Goal: Information Seeking & Learning: Understand process/instructions

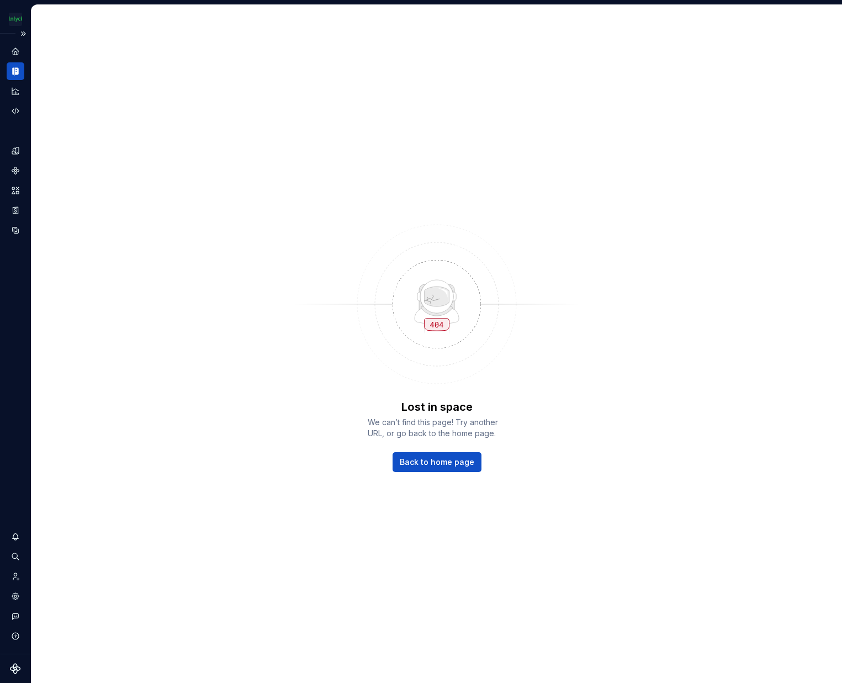
click at [14, 75] on icon "Documentation" at bounding box center [15, 71] width 10 height 10
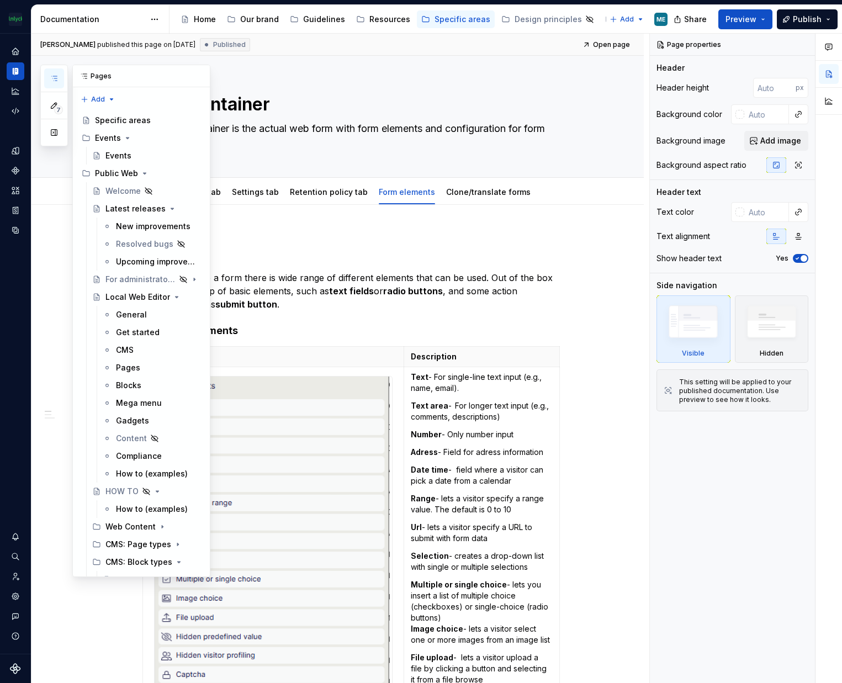
click at [52, 78] on icon "button" at bounding box center [54, 78] width 9 height 9
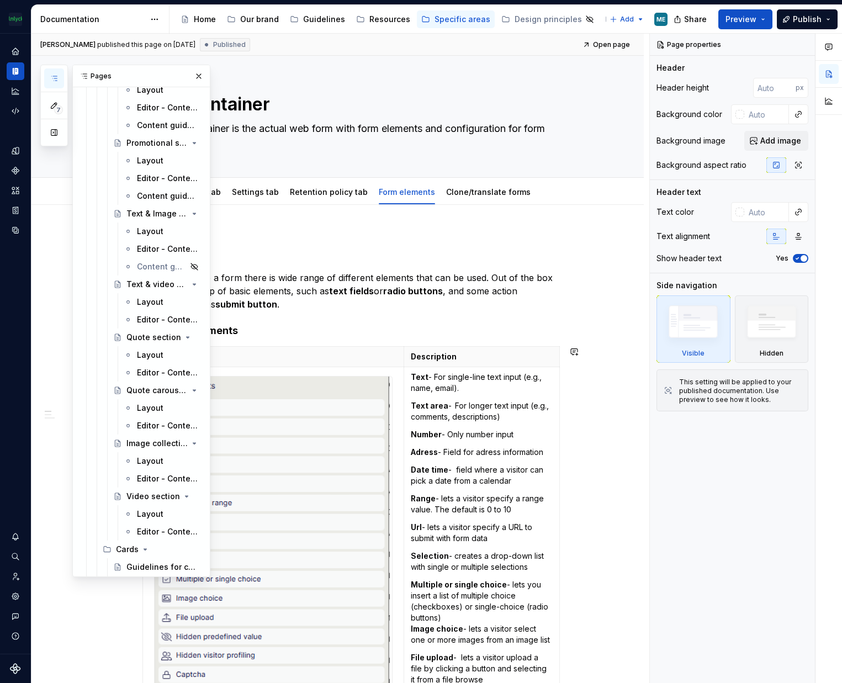
scroll to position [1822, 0]
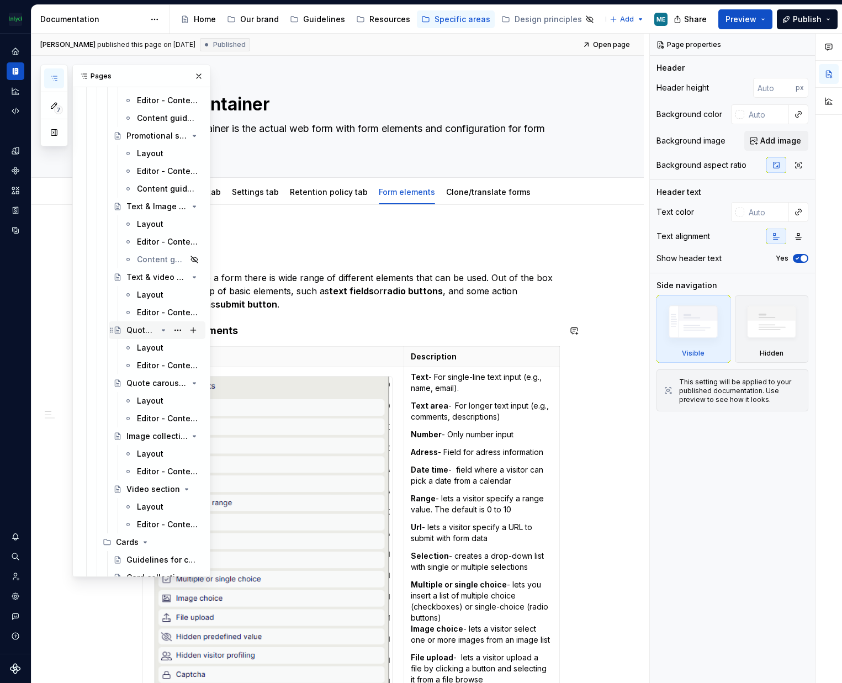
click at [140, 335] on div "Quote section" at bounding box center [141, 330] width 30 height 11
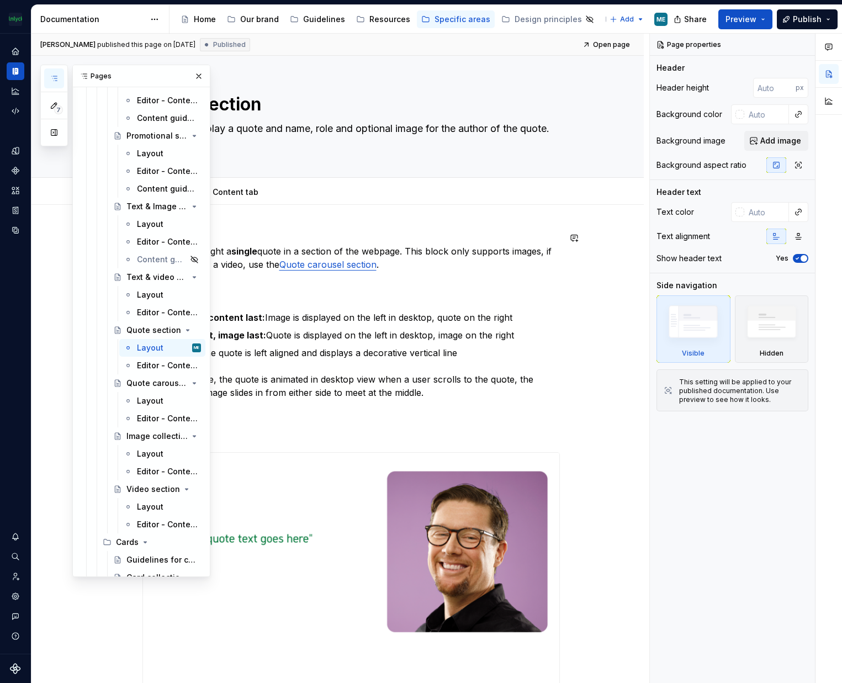
click at [391, 288] on p "When to use A block to highlight a single quote in a section of the webpage. Th…" at bounding box center [350, 264] width 417 height 66
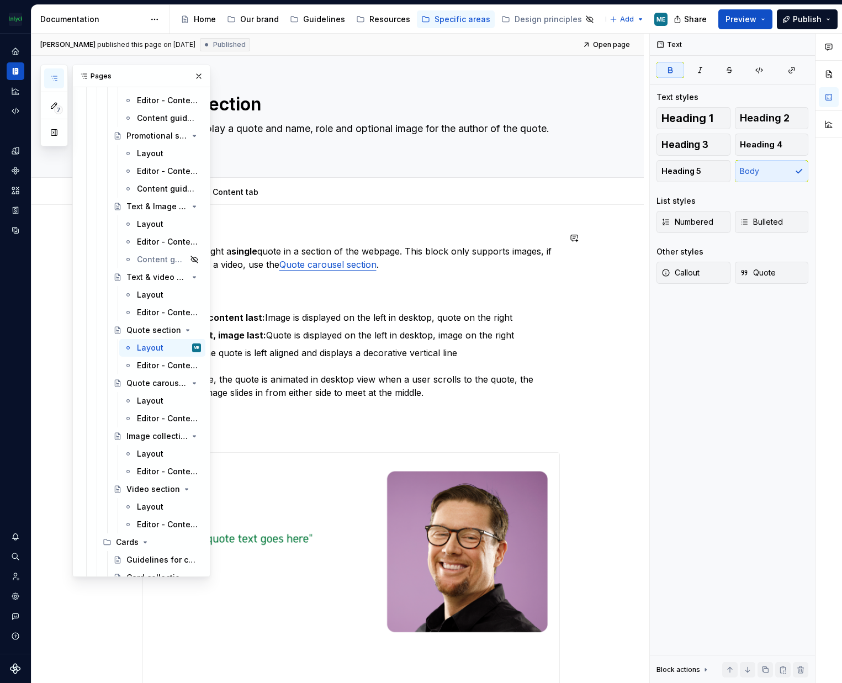
click at [390, 232] on p "When to use A block to highlight a single quote in a section of the webpage. Th…" at bounding box center [350, 264] width 417 height 66
click at [248, 192] on link "Editor - Content tab" at bounding box center [220, 191] width 76 height 9
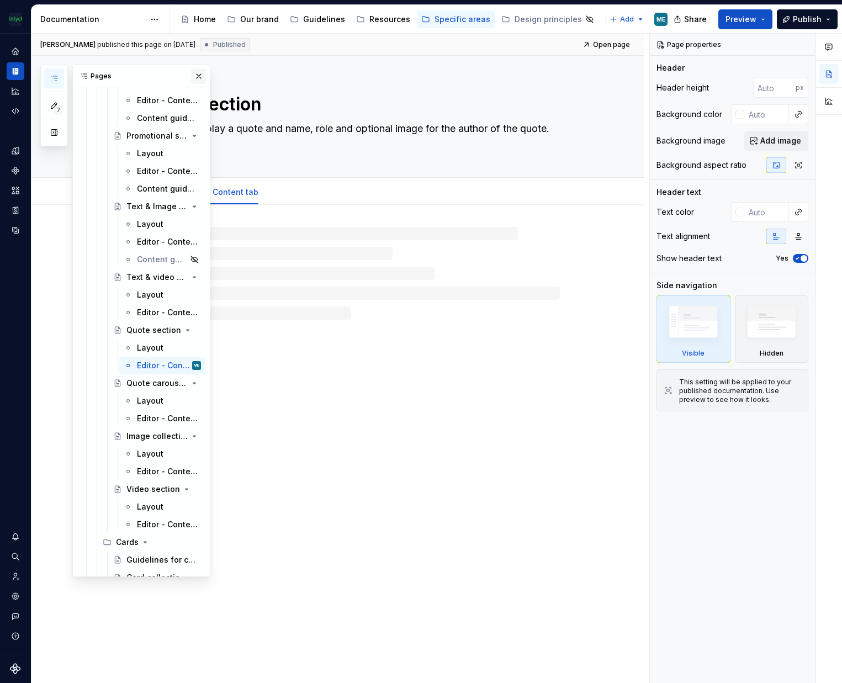
click at [196, 75] on button "button" at bounding box center [198, 75] width 15 height 15
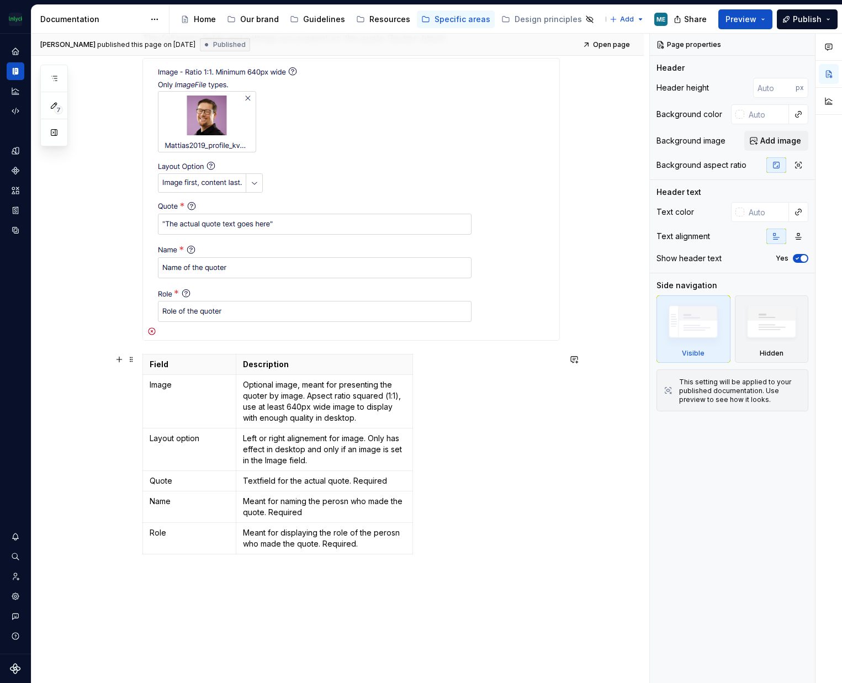
scroll to position [386, 0]
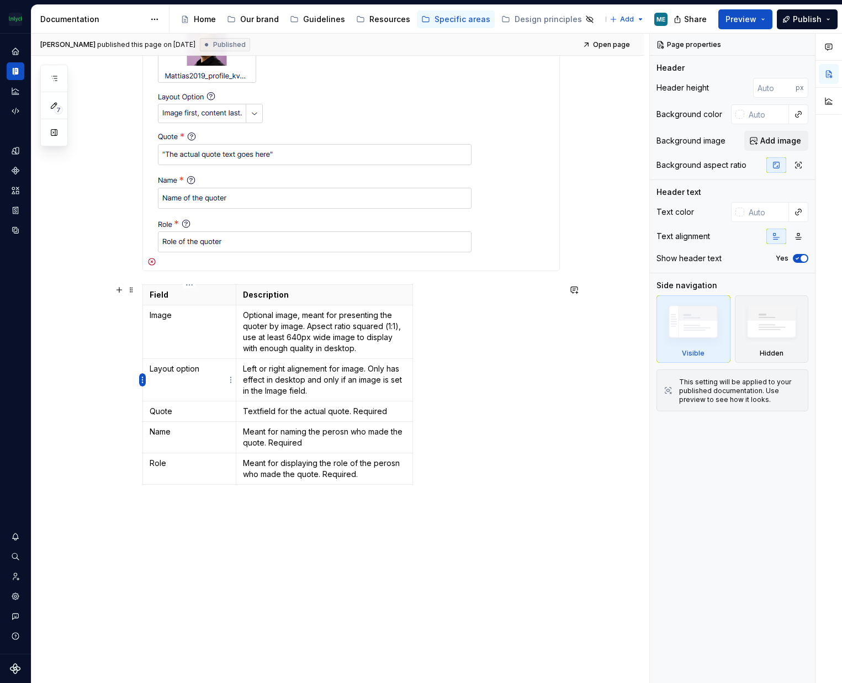
click at [144, 380] on html "The Mölnlycke Experience ME Dataset Eriks brand Documentation Accessibility gui…" at bounding box center [421, 341] width 842 height 683
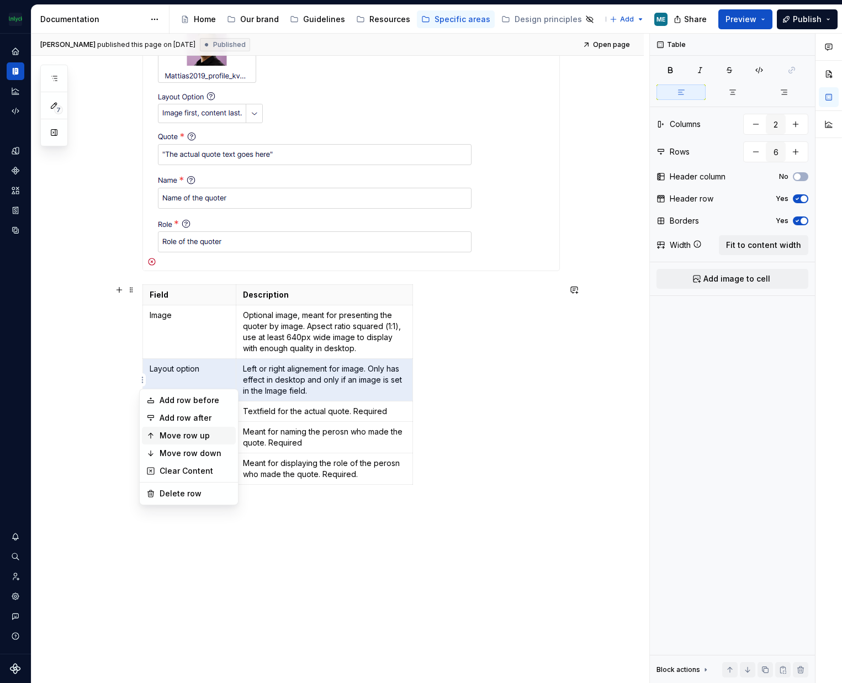
click at [194, 433] on div "Move row up" at bounding box center [196, 435] width 72 height 11
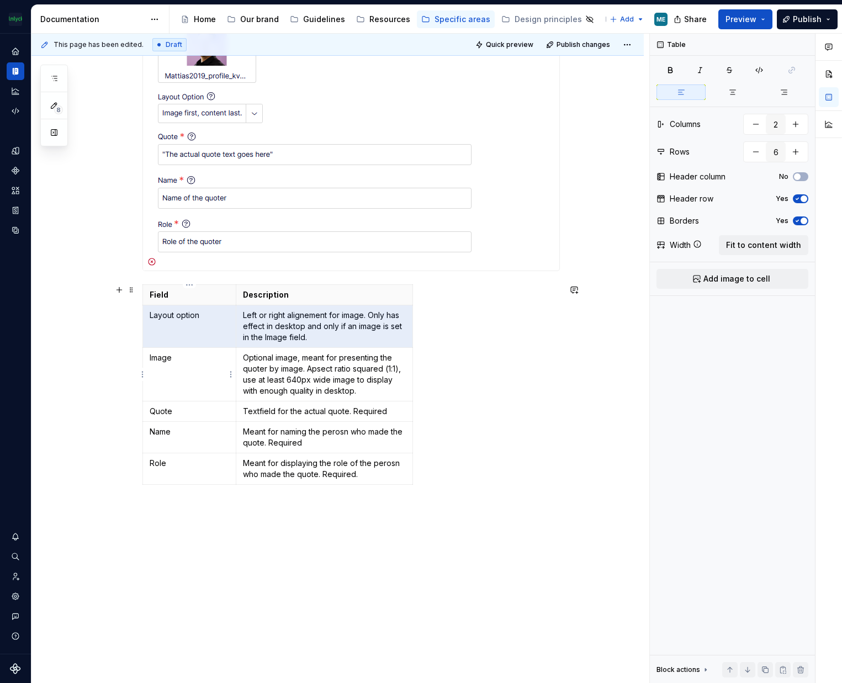
type textarea "*"
click at [141, 377] on div "Create a new block of the choosen type ( guide to create a new block ) A Quote …" at bounding box center [337, 285] width 612 height 935
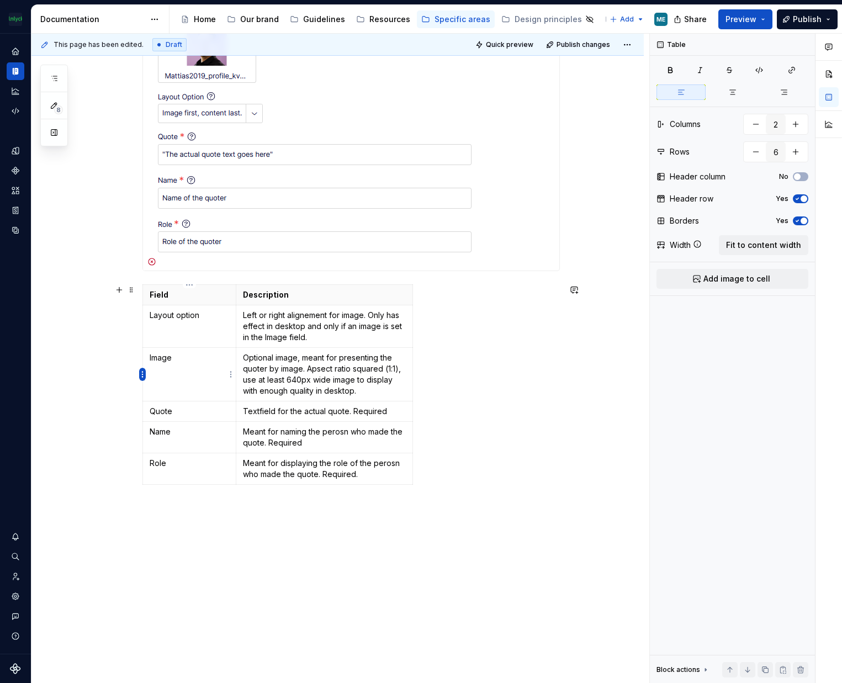
click at [145, 374] on html "The Mölnlycke Experience ME Dataset Eriks brand Documentation Accessibility gui…" at bounding box center [421, 341] width 842 height 683
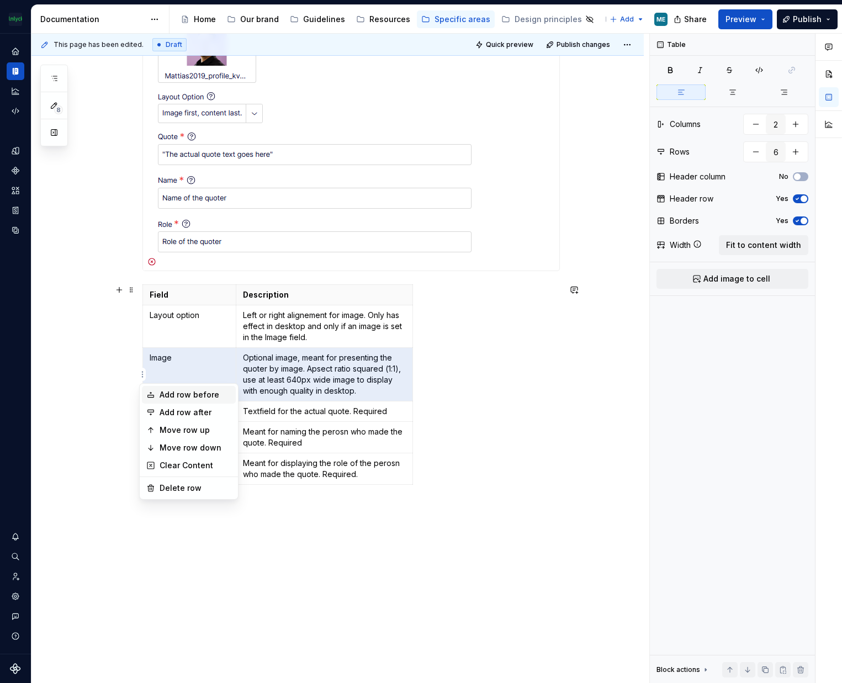
drag, startPoint x: 203, startPoint y: 395, endPoint x: 203, endPoint y: 374, distance: 21.5
click at [203, 395] on div "Add row before" at bounding box center [196, 394] width 72 height 11
type input "7"
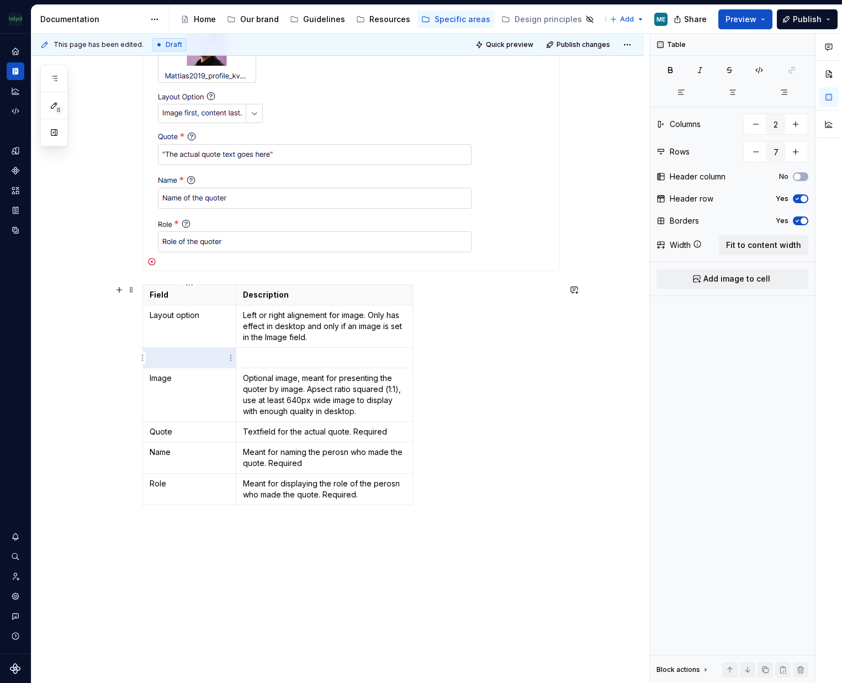
click at [198, 360] on p at bounding box center [190, 357] width 80 height 11
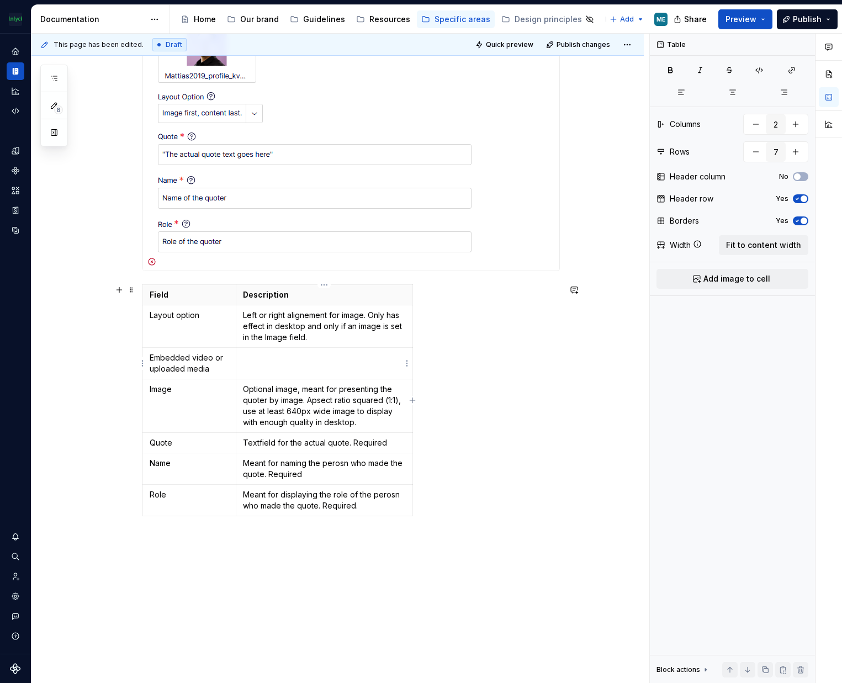
click at [295, 363] on td at bounding box center [324, 363] width 176 height 31
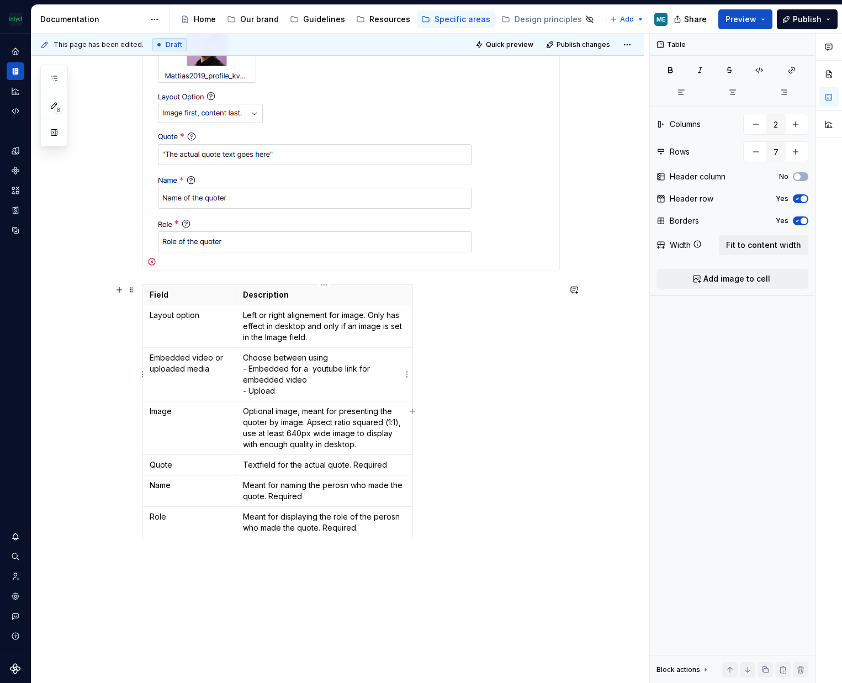
drag, startPoint x: 285, startPoint y: 366, endPoint x: 293, endPoint y: 382, distance: 18.5
click at [285, 366] on p "Choose between using - Embedded for a youtube link for embedded video - Upload" at bounding box center [324, 374] width 162 height 44
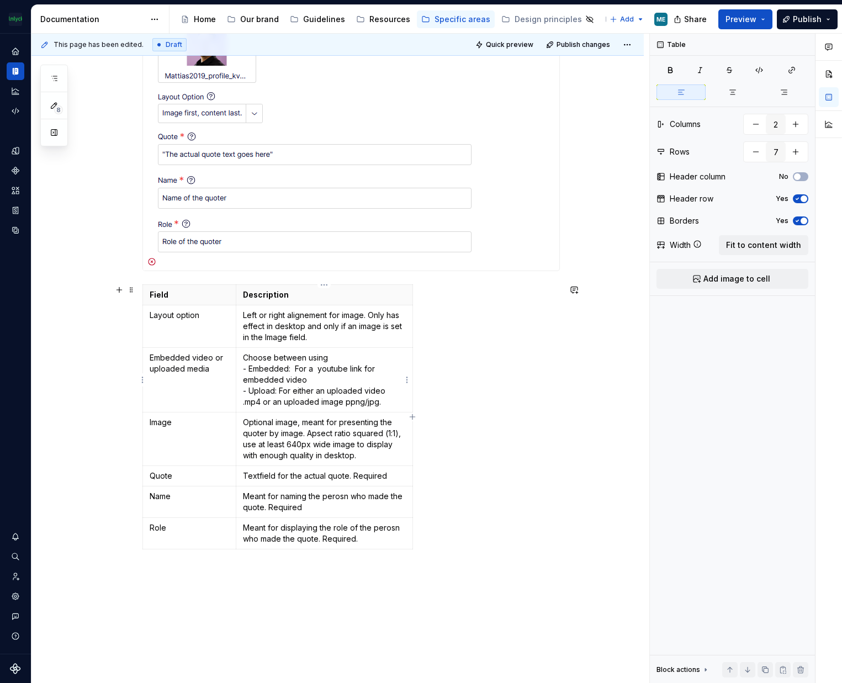
click at [355, 400] on p "Choose between using - Embedded: For a youtube link for embedded video - Upload…" at bounding box center [324, 379] width 162 height 55
click at [470, 419] on div "Field Description Layout option Left or right alignement for image. Only has ef…" at bounding box center [350, 418] width 417 height 269
click at [164, 423] on p "Image" at bounding box center [190, 422] width 80 height 11
click at [583, 113] on div "Create a new block of the choosen type ( guide to create a new block ) A Quote …" at bounding box center [337, 318] width 612 height 1000
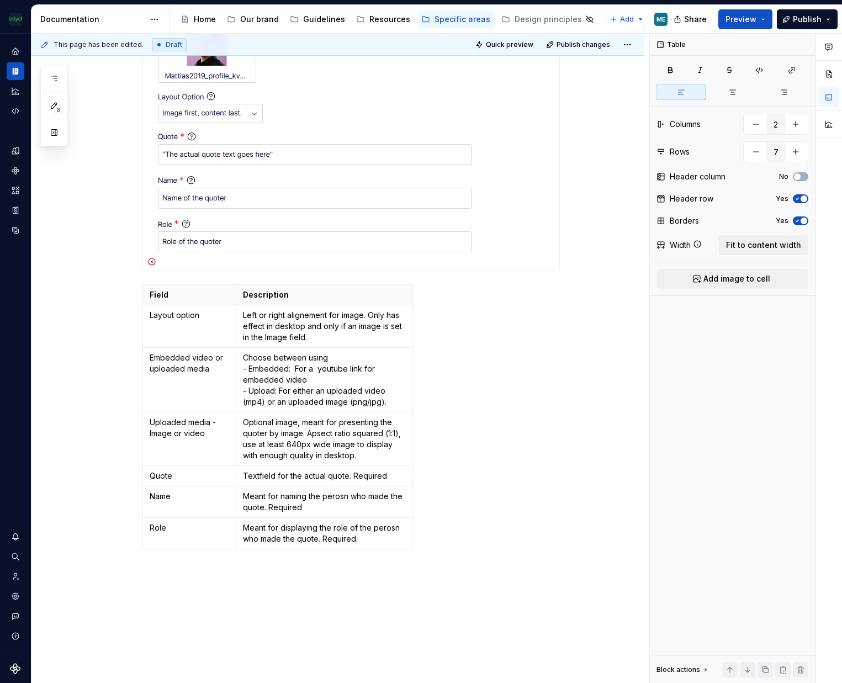
type textarea "*"
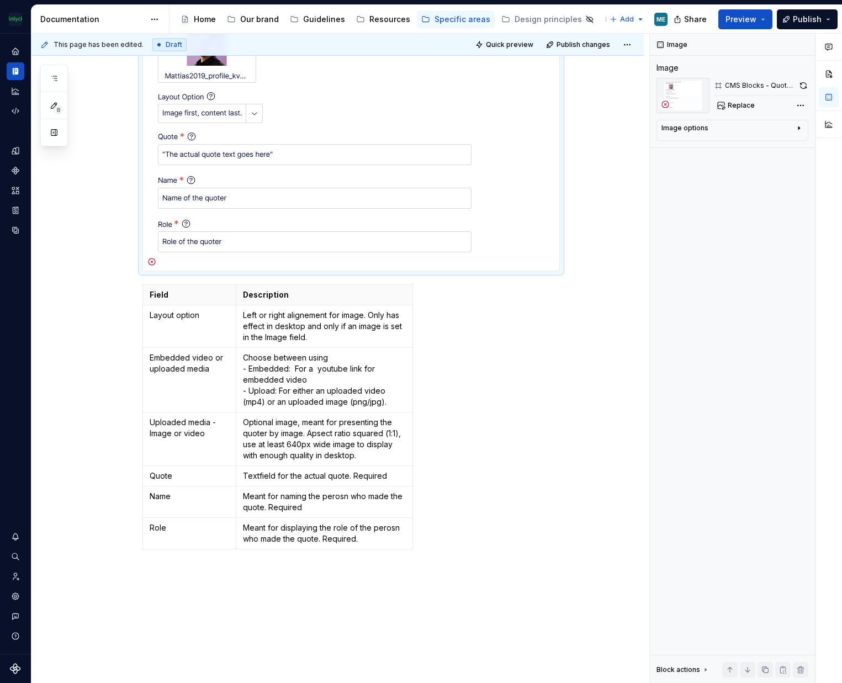
scroll to position [341, 0]
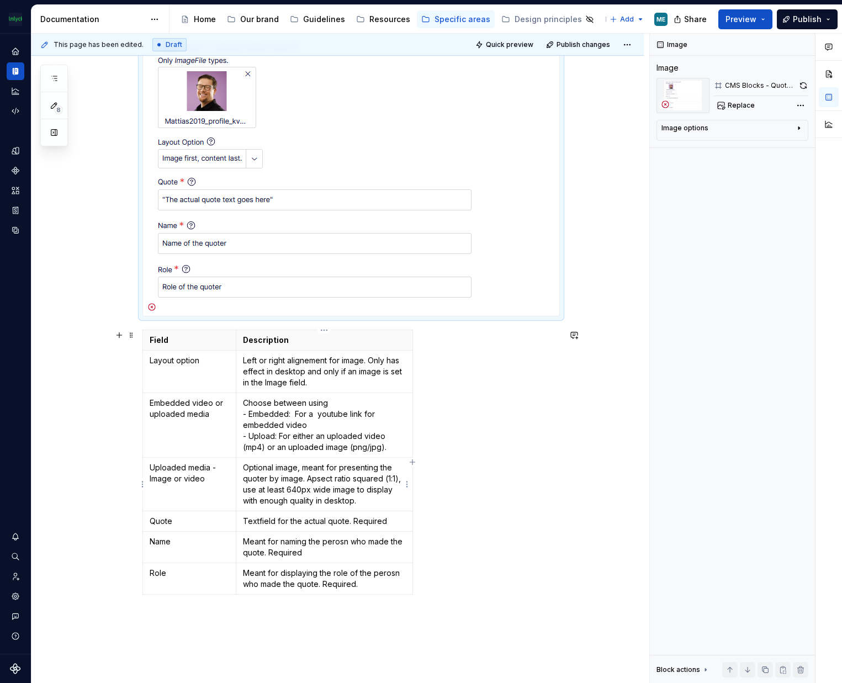
click at [290, 469] on p "Optional image, meant for presenting the quoter by image. Apsect ratio squared …" at bounding box center [324, 484] width 162 height 44
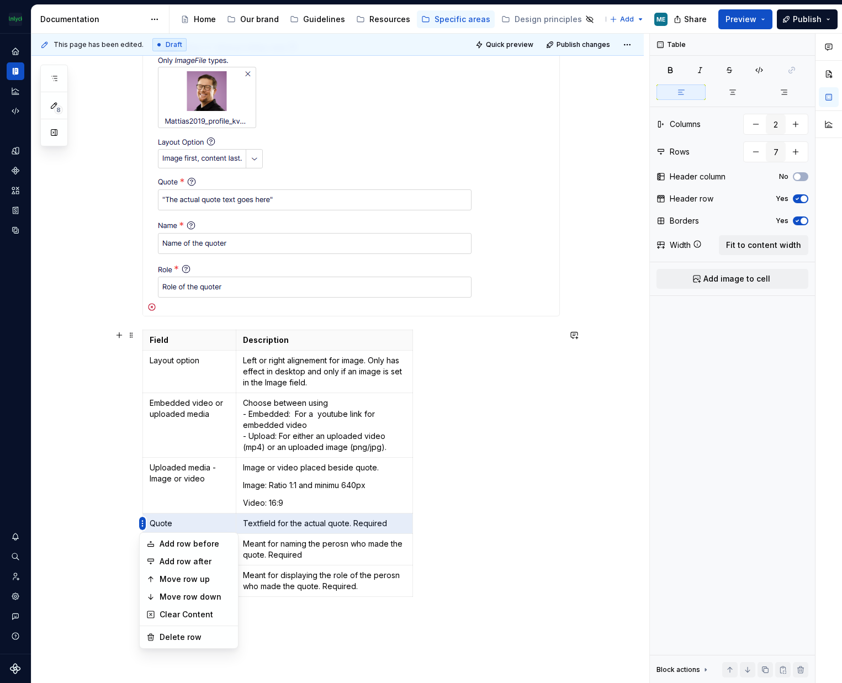
click at [140, 525] on html "The Mölnlycke Experience ME Dataset Eriks brand Documentation Accessibility gui…" at bounding box center [421, 341] width 842 height 683
click at [184, 544] on div "Add row before" at bounding box center [196, 543] width 72 height 11
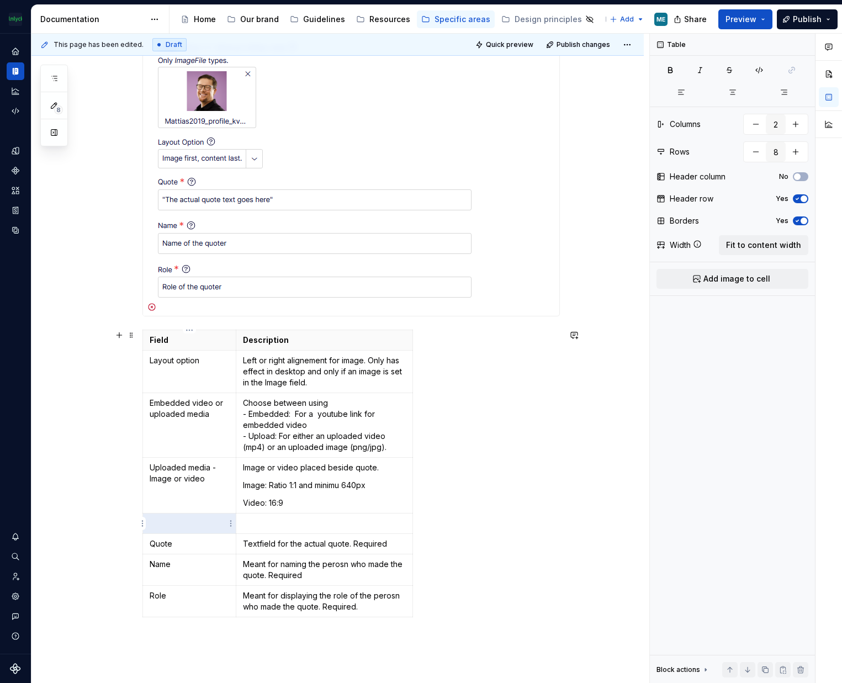
click at [168, 521] on p at bounding box center [190, 523] width 80 height 11
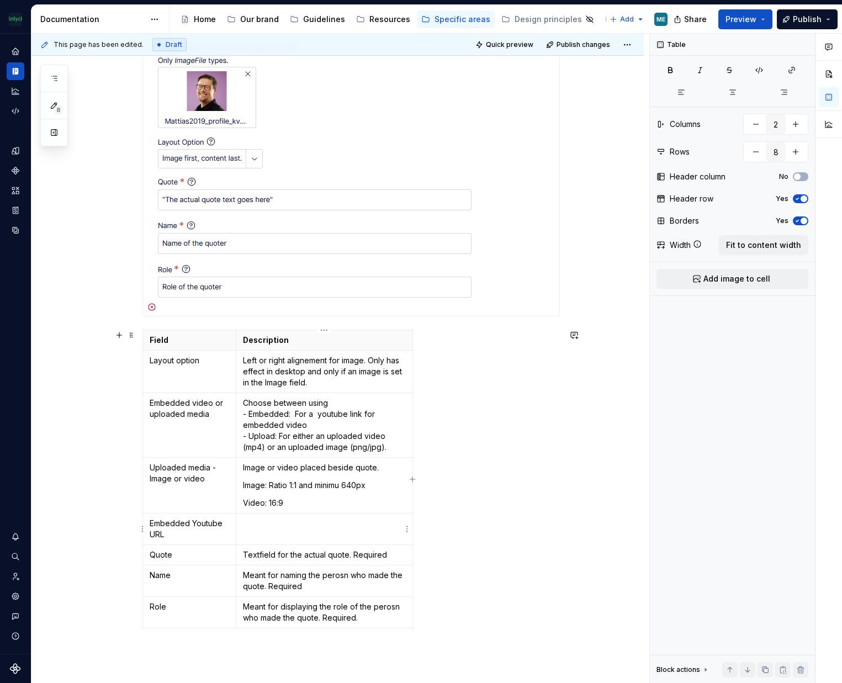
click at [311, 529] on td at bounding box center [324, 528] width 176 height 31
click at [244, 468] on p "Image or video placed beside quote." at bounding box center [324, 467] width 162 height 11
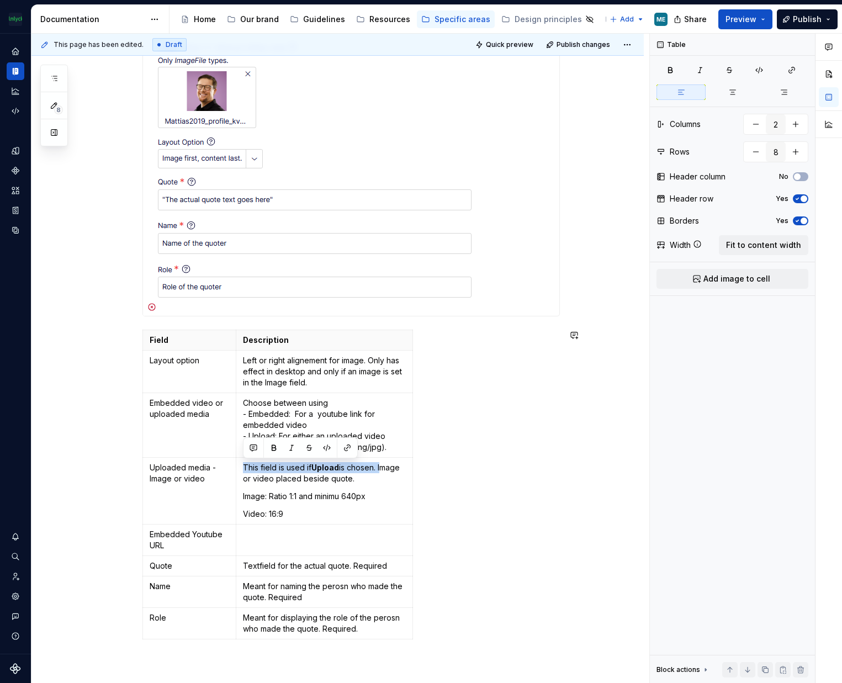
copy p "This field is used if Upload is chosen."
click at [390, 532] on p "This field is used if Embedded is chosen." at bounding box center [324, 534] width 162 height 11
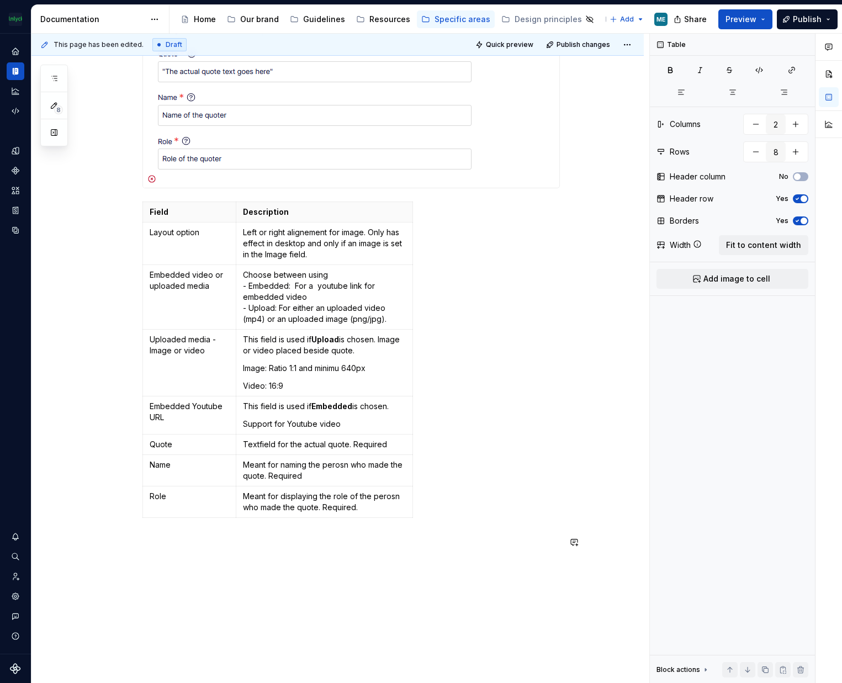
scroll to position [562, 0]
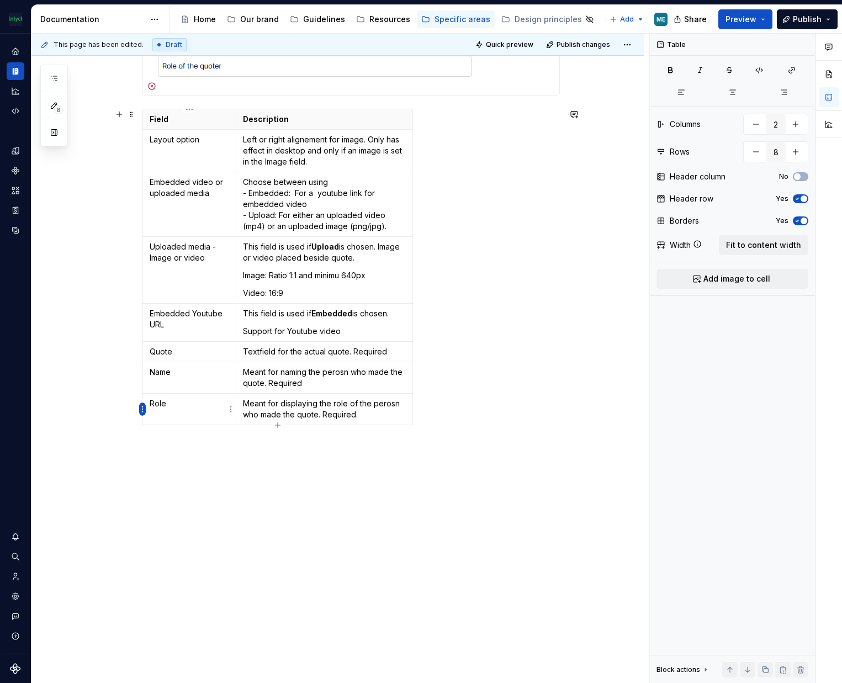
click at [142, 412] on html "The Mölnlycke Experience ME Dataset Eriks brand Documentation Accessibility gui…" at bounding box center [421, 341] width 842 height 683
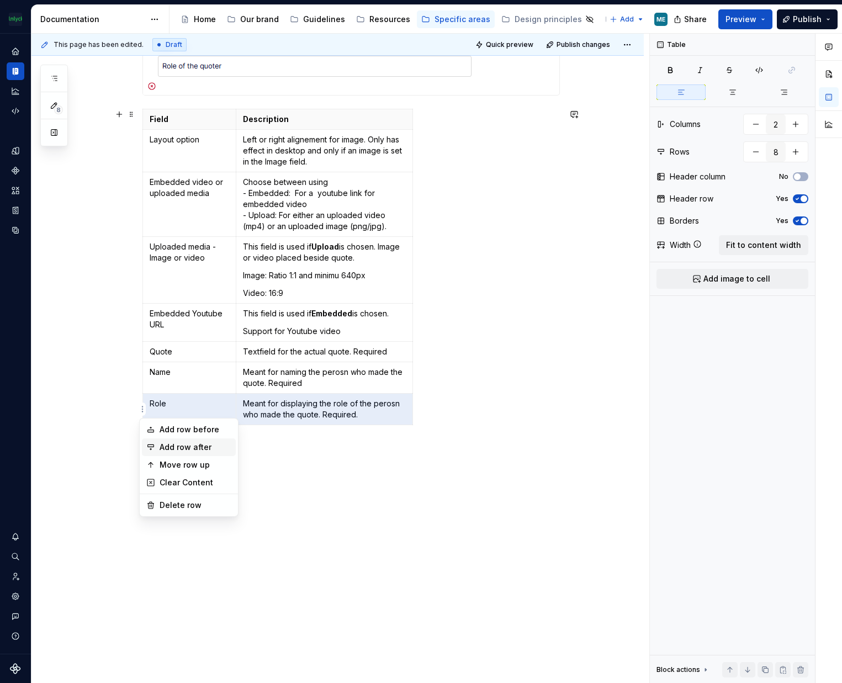
click at [200, 443] on div "Add row after" at bounding box center [196, 447] width 72 height 11
type input "9"
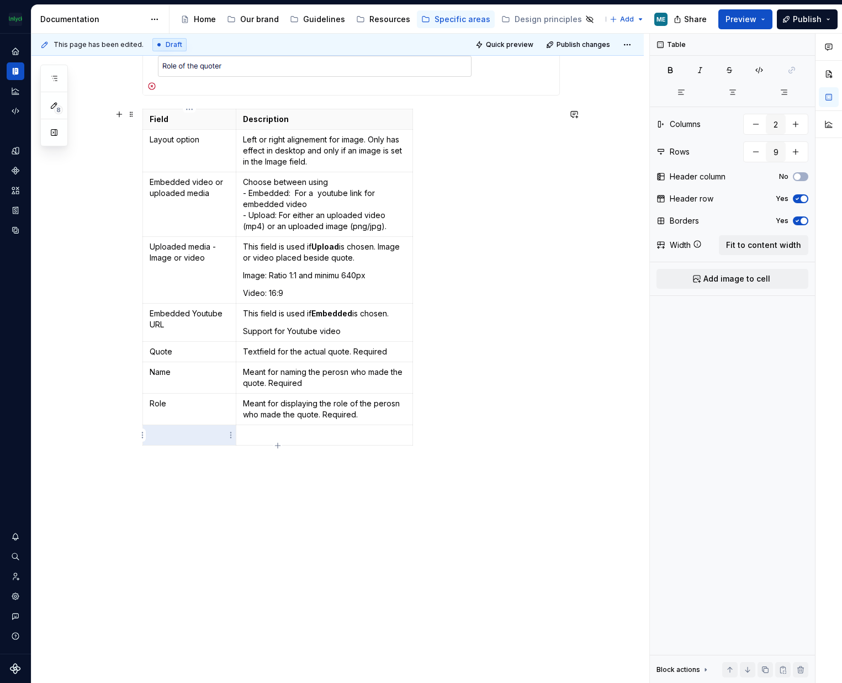
click at [187, 436] on p at bounding box center [190, 435] width 80 height 11
click at [490, 292] on div "Field Description Layout option Left or right alignement for image. Only has ef…" at bounding box center [350, 279] width 417 height 341
click at [299, 434] on p at bounding box center [324, 435] width 162 height 11
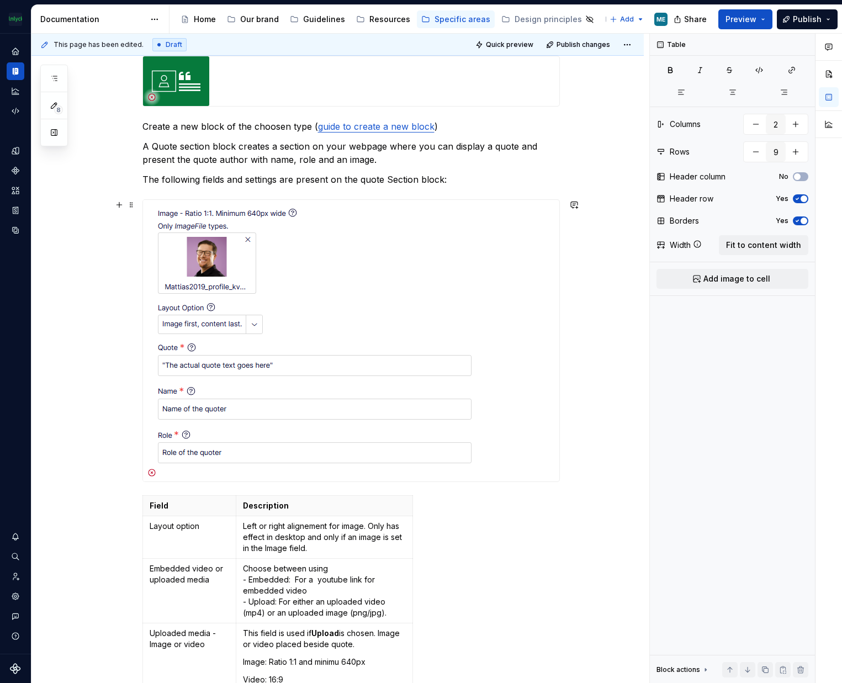
scroll to position [0, 0]
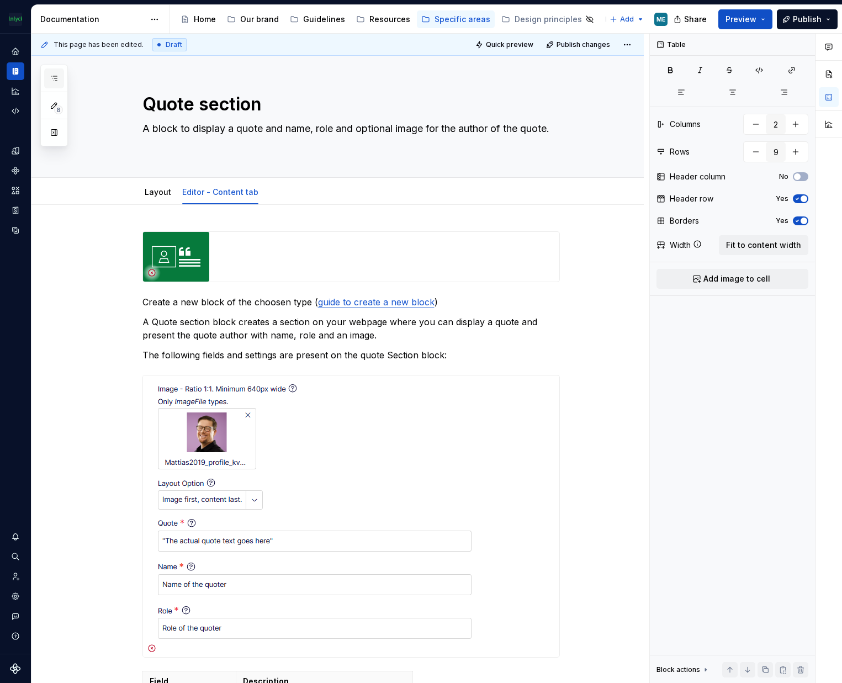
click at [55, 77] on icon "button" at bounding box center [54, 78] width 9 height 9
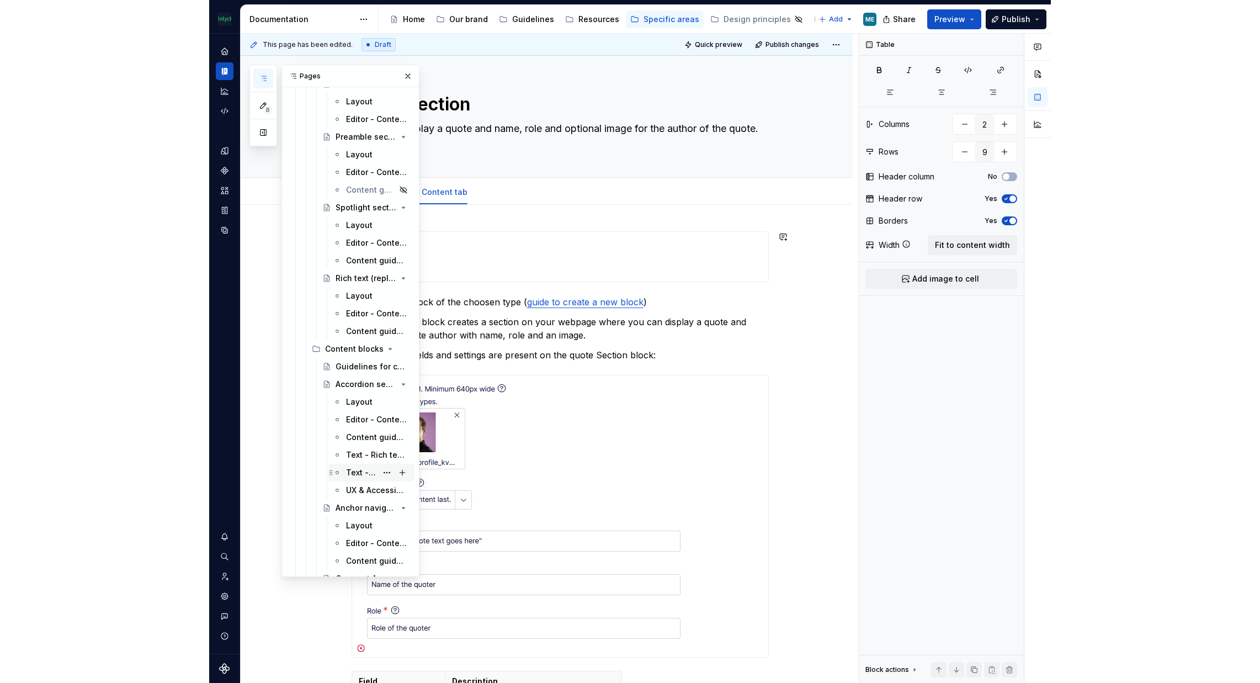
scroll to position [883, 0]
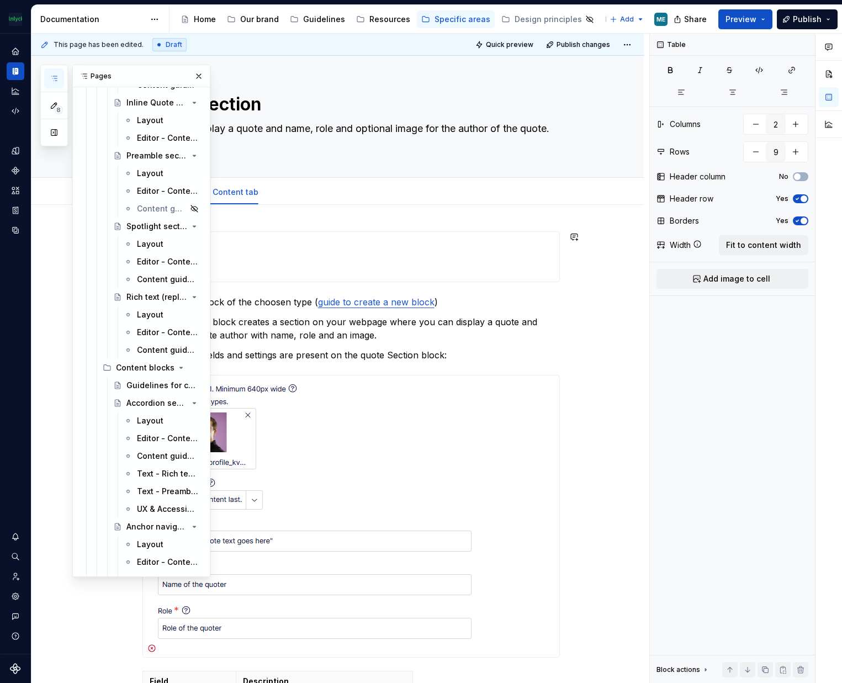
drag, startPoint x: 146, startPoint y: 261, endPoint x: 248, endPoint y: 249, distance: 102.9
click at [146, 261] on div "Editor - Content tab" at bounding box center [168, 261] width 62 height 11
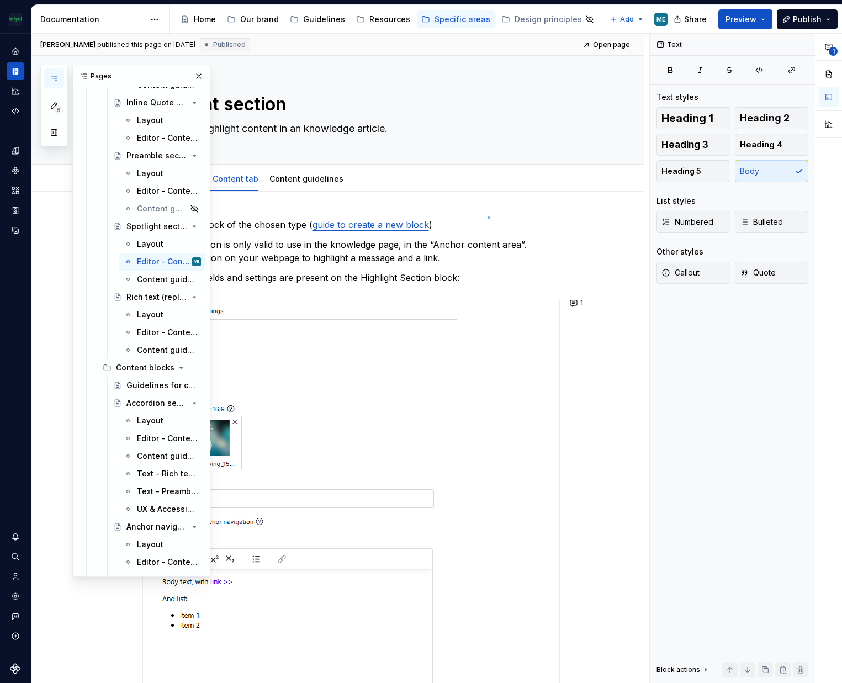
click at [488, 216] on div "[PERSON_NAME] E published this page on [DATE] Published Open page Spotlight sec…" at bounding box center [340, 359] width 618 height 650
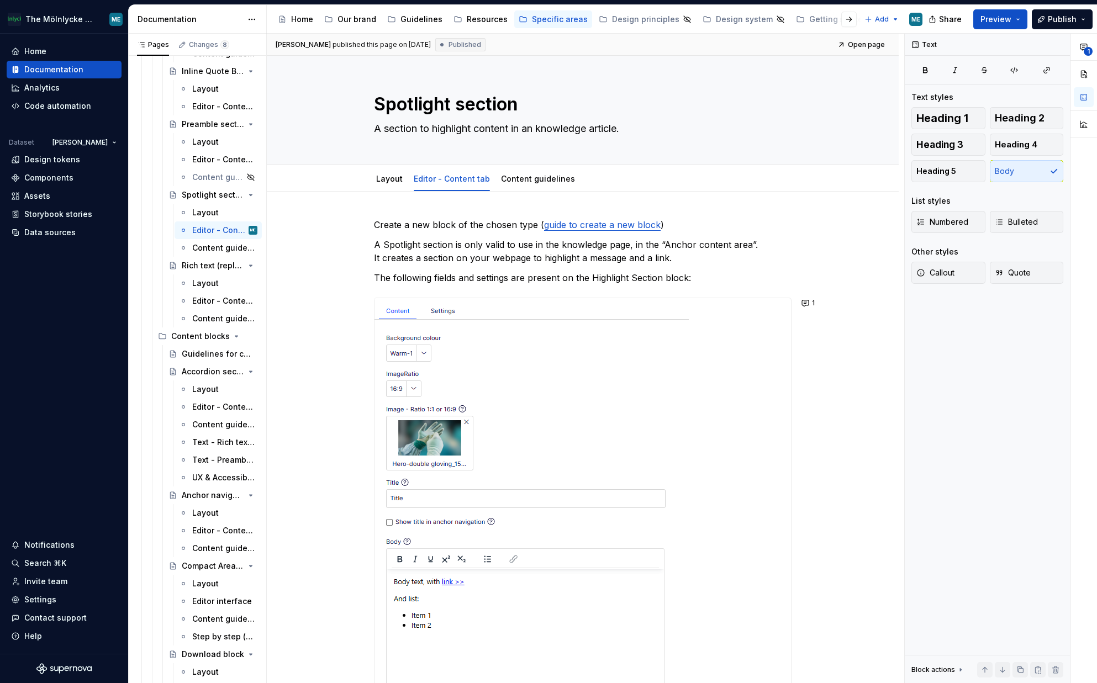
type textarea "*"
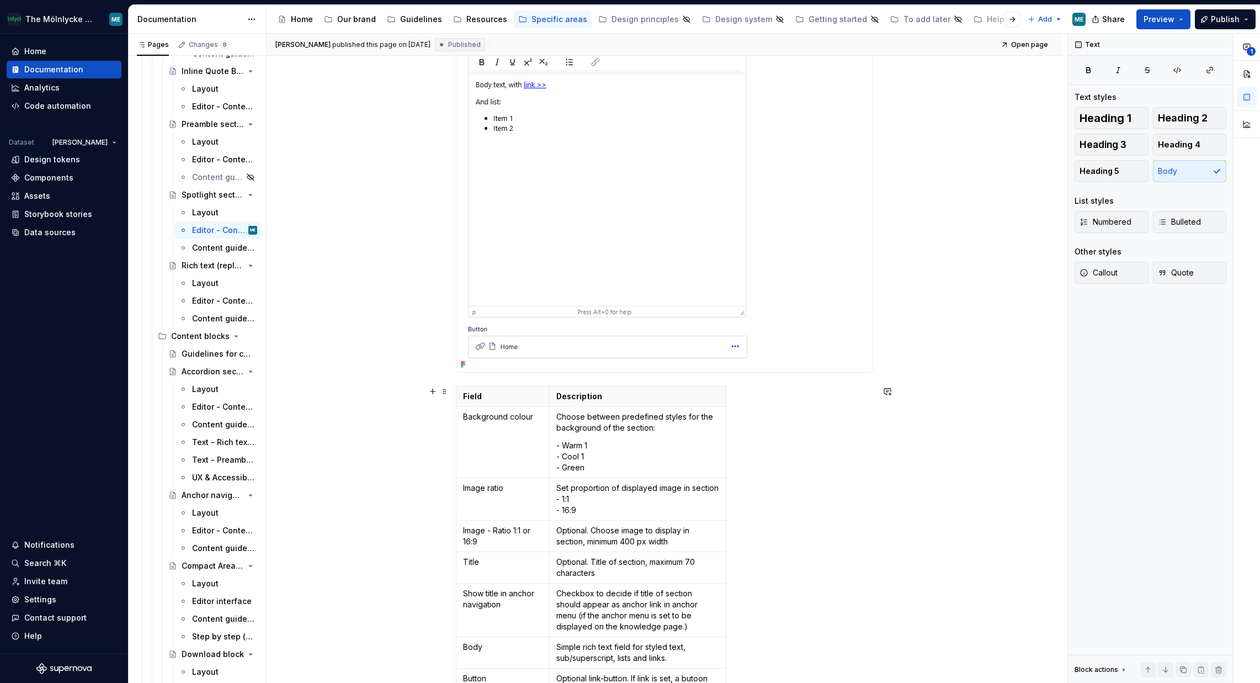
scroll to position [663, 0]
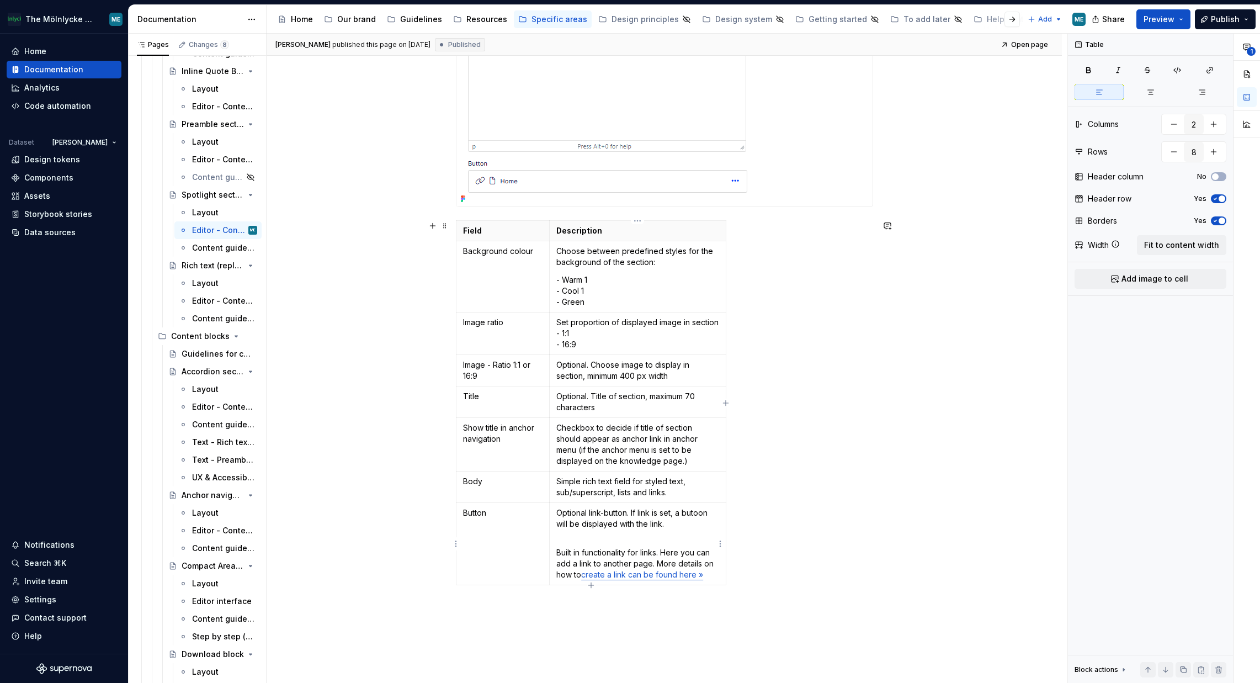
click at [698, 512] on p "Optional link-button. If link is set, a butoon will be displayed with the link." at bounding box center [638, 523] width 162 height 33
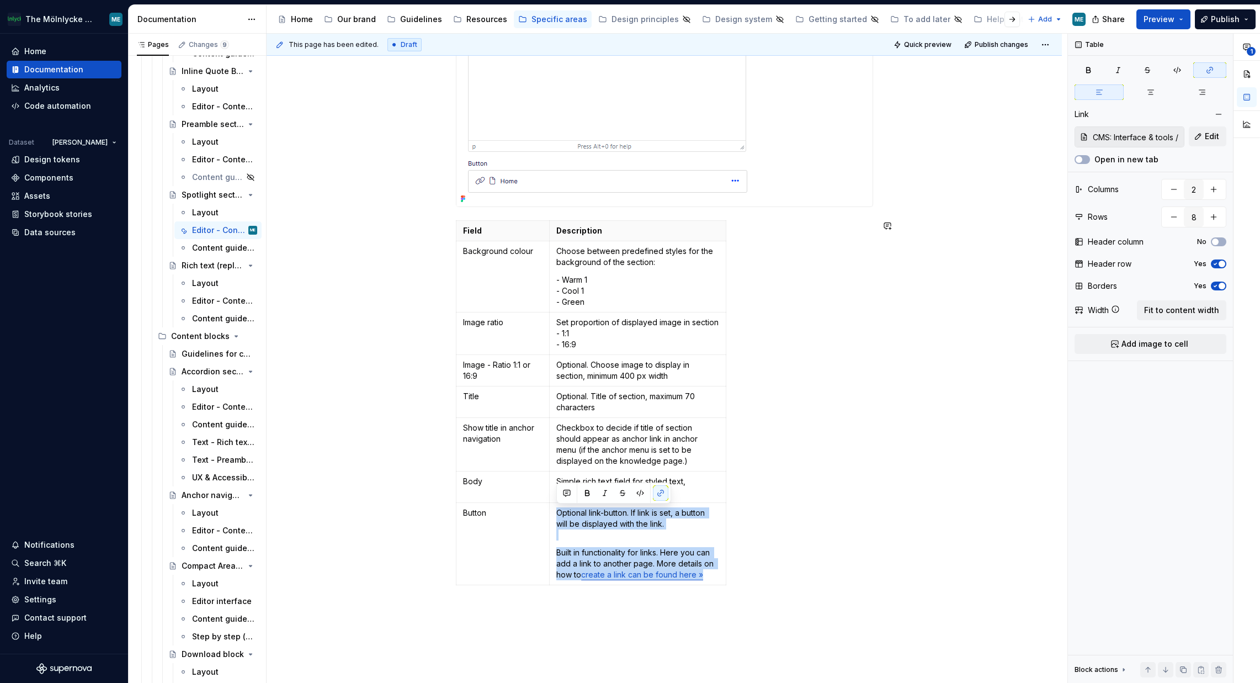
copy td "Optional link-button. If link is set, a button will be displayed with the link.…"
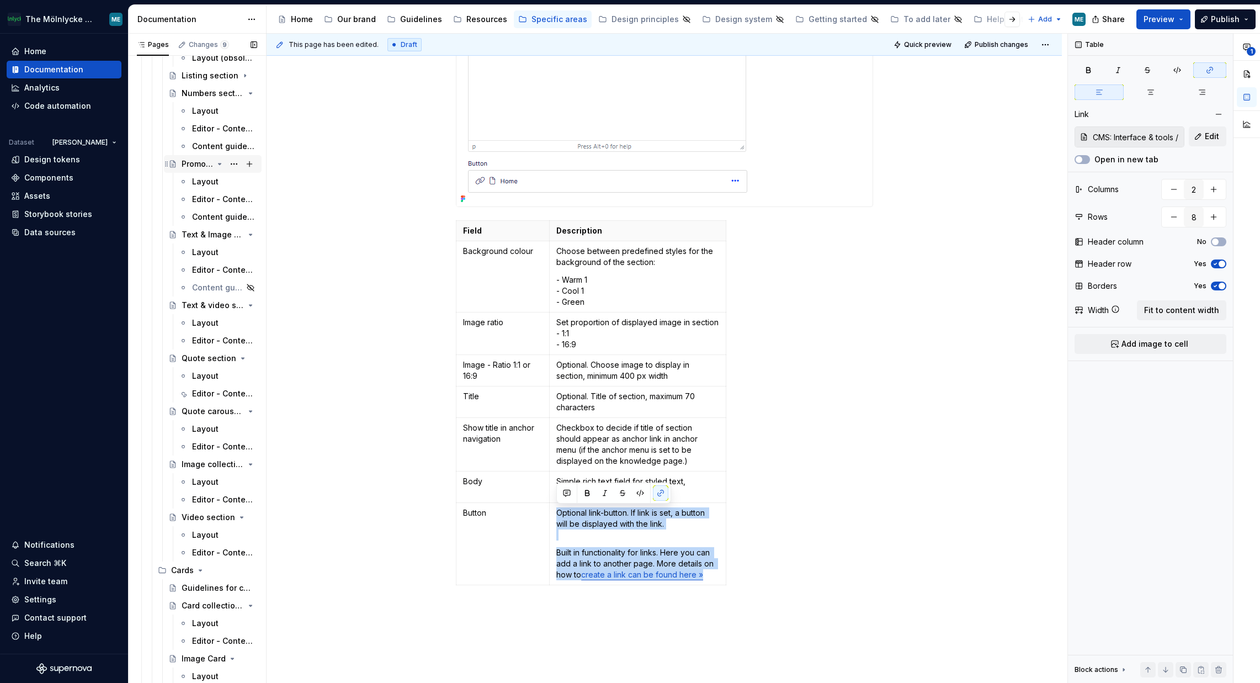
scroll to position [1767, 0]
drag, startPoint x: 206, startPoint y: 385, endPoint x: 645, endPoint y: 444, distance: 442.3
click at [206, 385] on div "Editor - Content tab" at bounding box center [223, 389] width 63 height 11
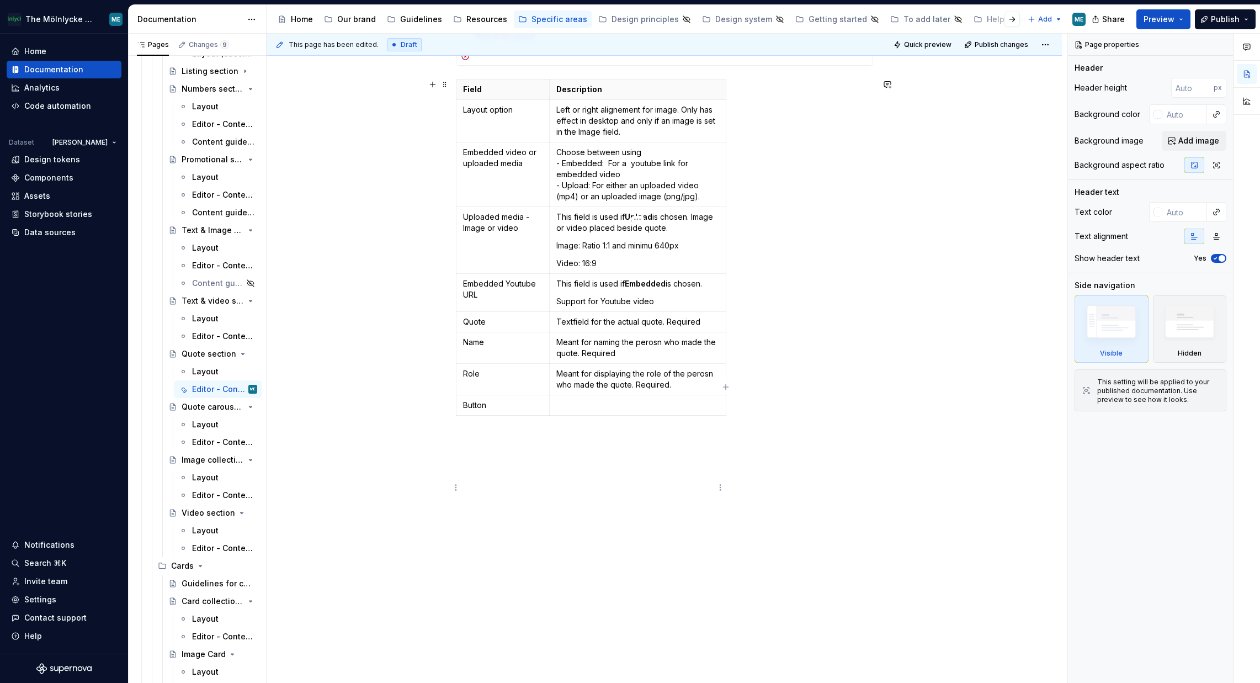
scroll to position [593, 0]
click at [585, 404] on p at bounding box center [638, 404] width 162 height 11
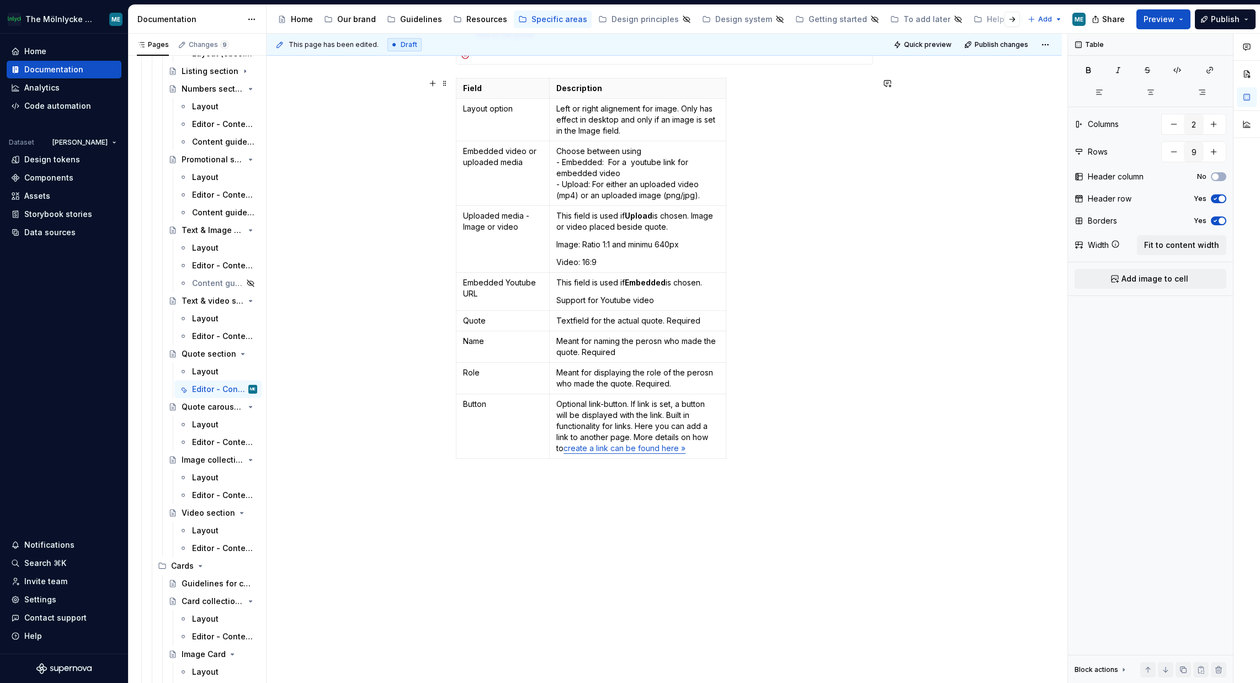
click at [750, 100] on div "Field Description Layout option Left or right alignement for image. Only has ef…" at bounding box center [664, 270] width 417 height 385
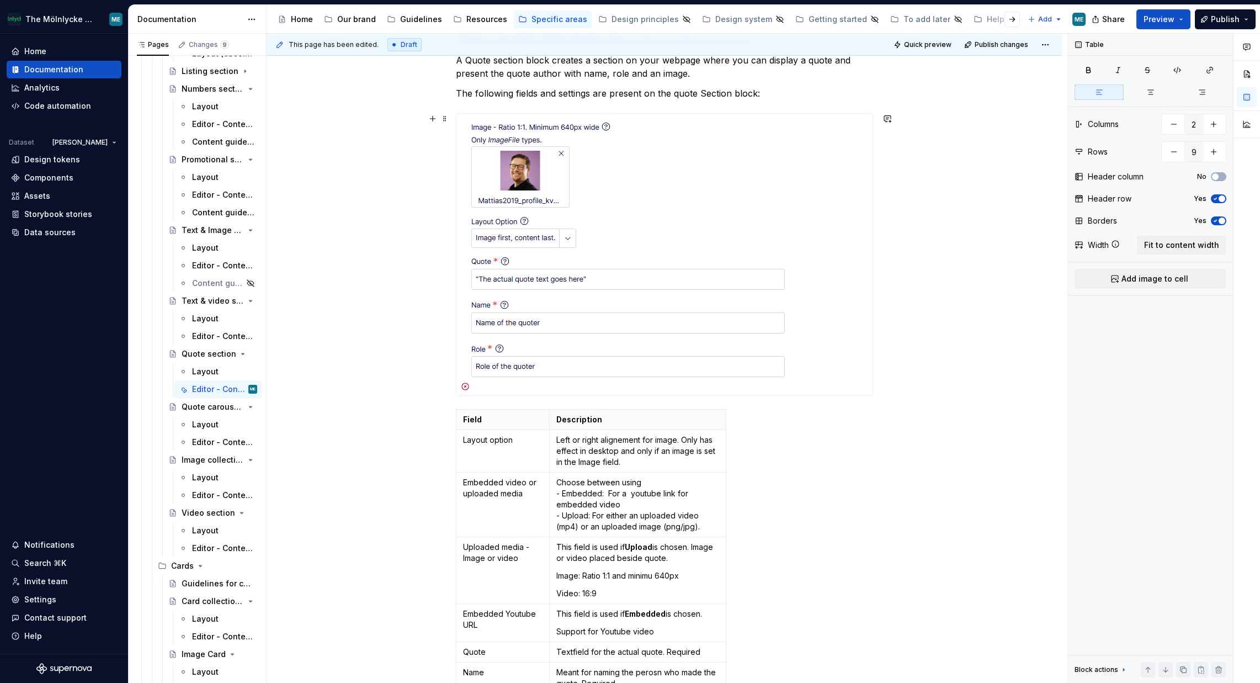
scroll to position [96, 0]
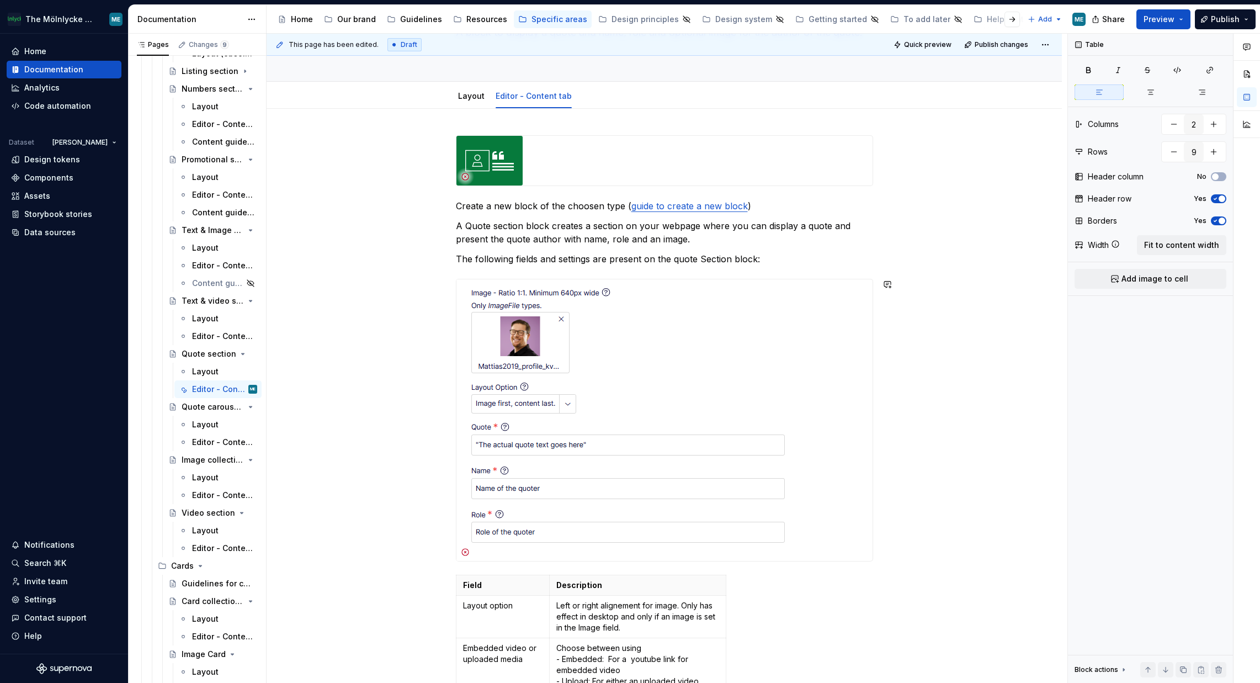
click at [841, 262] on div "Create a new block of the choosen type ( guide to create a new block ) A Quote …" at bounding box center [665, 667] width 796 height 1116
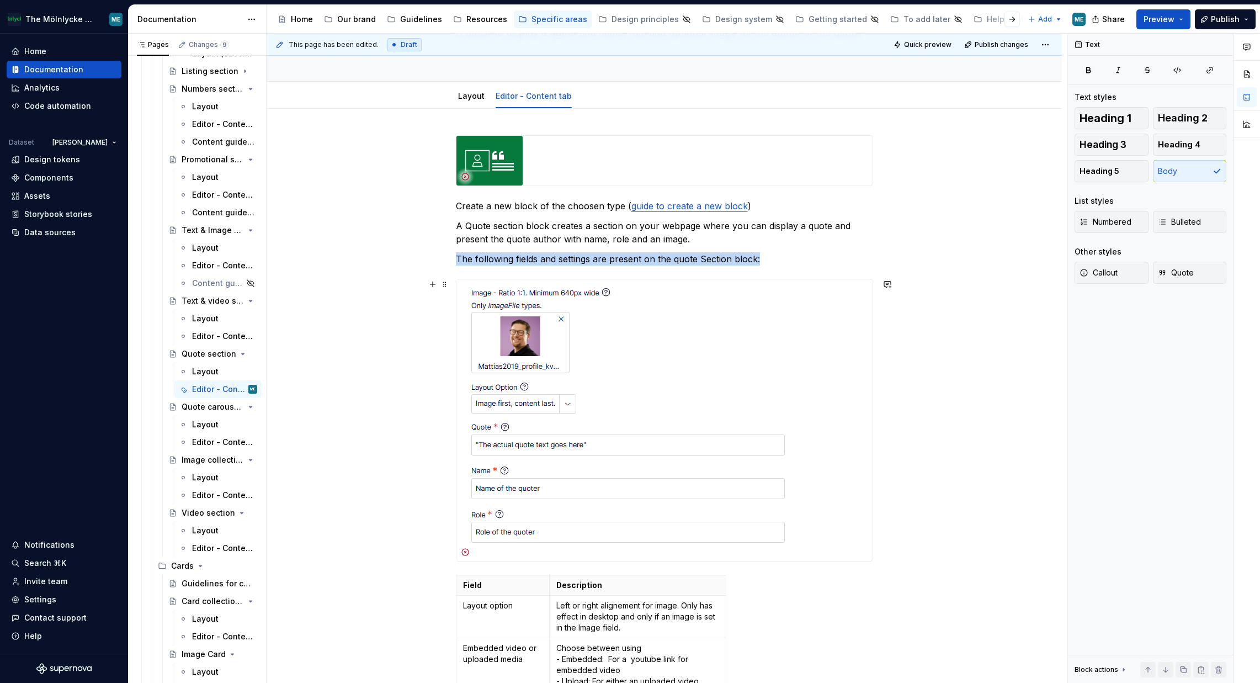
click at [652, 416] on img at bounding box center [632, 420] width 351 height 282
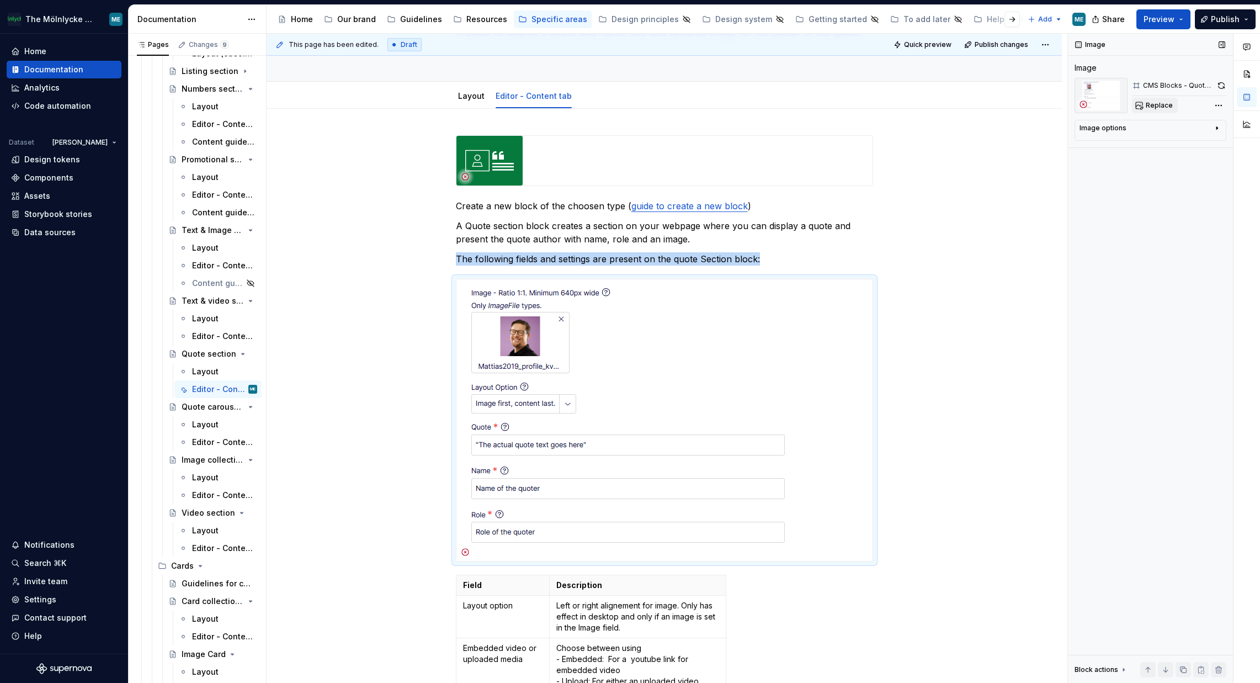
click at [841, 107] on span "Replace" at bounding box center [1159, 105] width 27 height 9
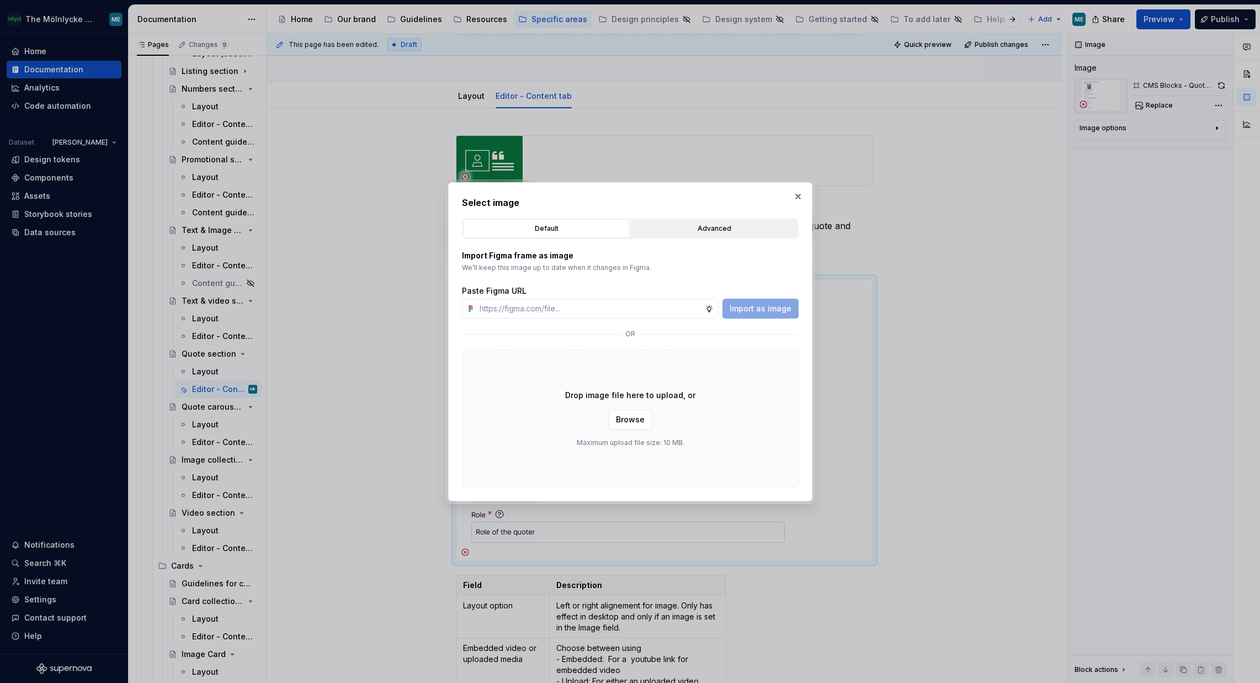
click at [717, 227] on div "Advanced" at bounding box center [714, 228] width 159 height 11
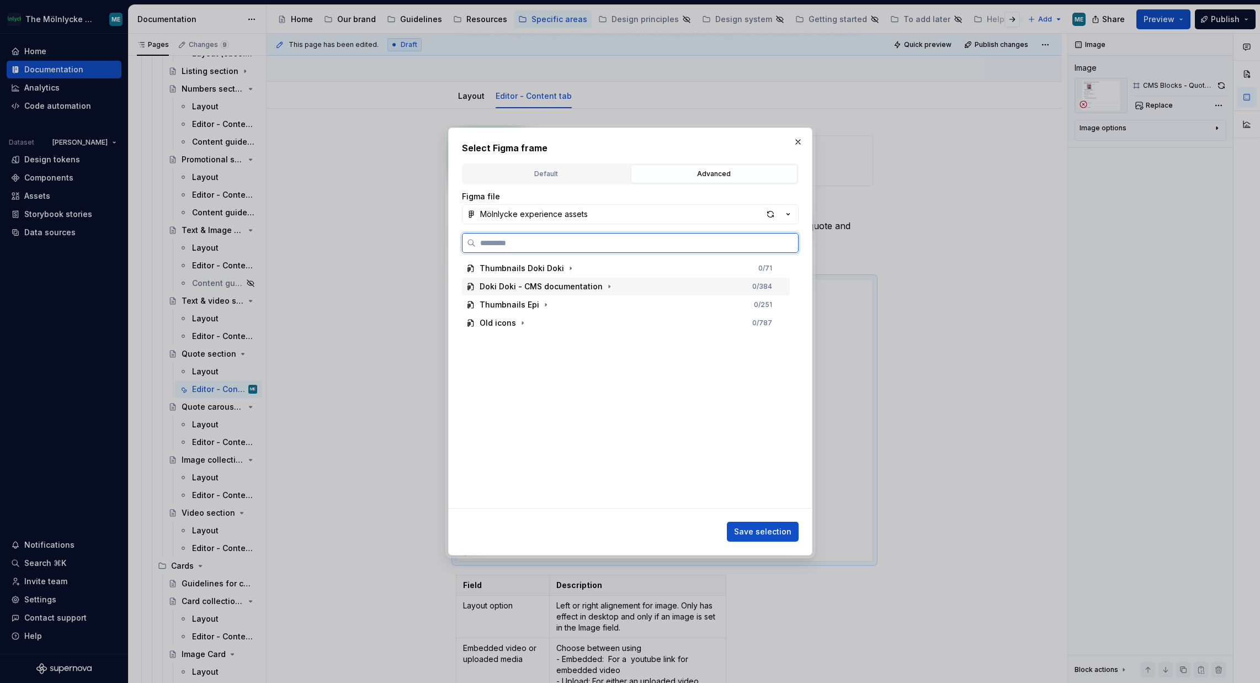
click at [529, 283] on div "Doki Doki - CMS documentation" at bounding box center [541, 286] width 123 height 11
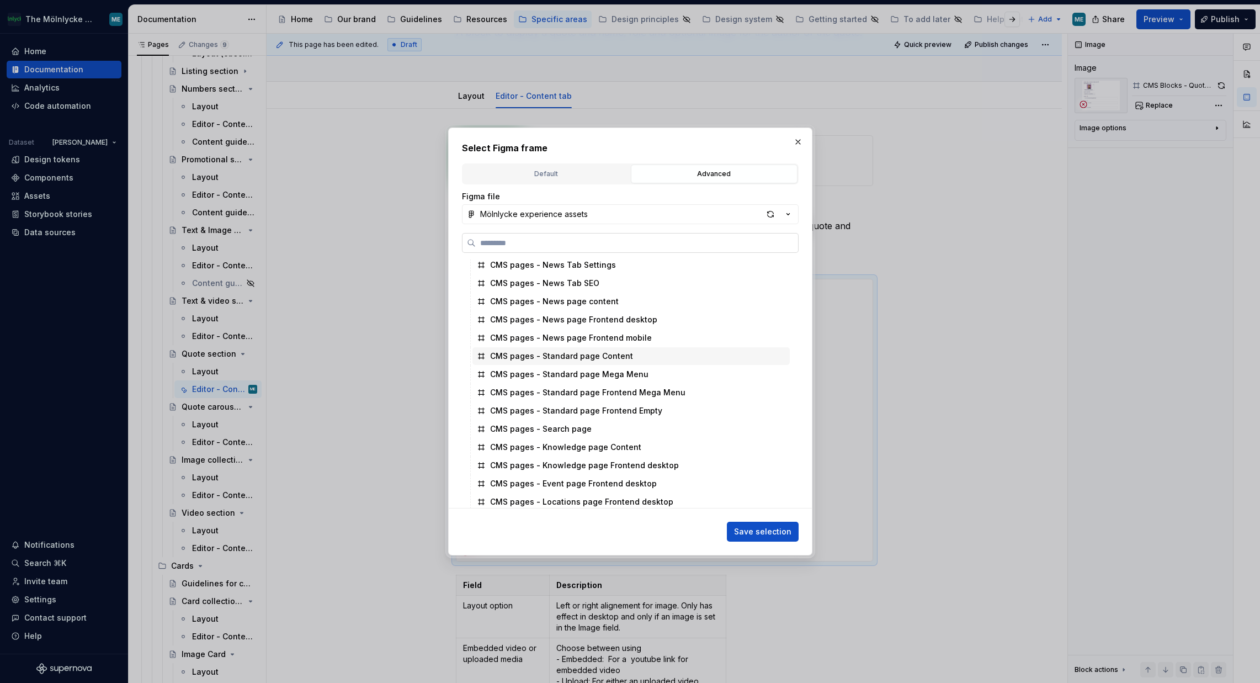
scroll to position [55, 0]
click at [771, 218] on div "button" at bounding box center [770, 213] width 15 height 15
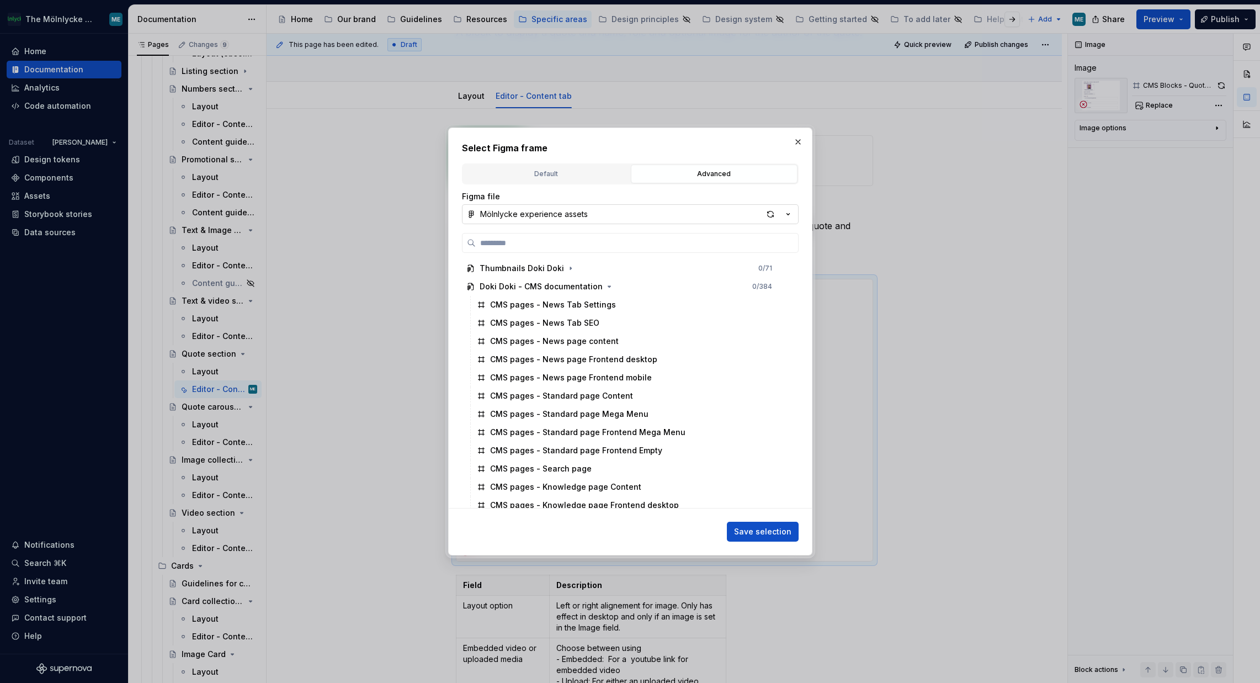
type textarea "*"
click at [580, 247] on input "search" at bounding box center [637, 242] width 322 height 11
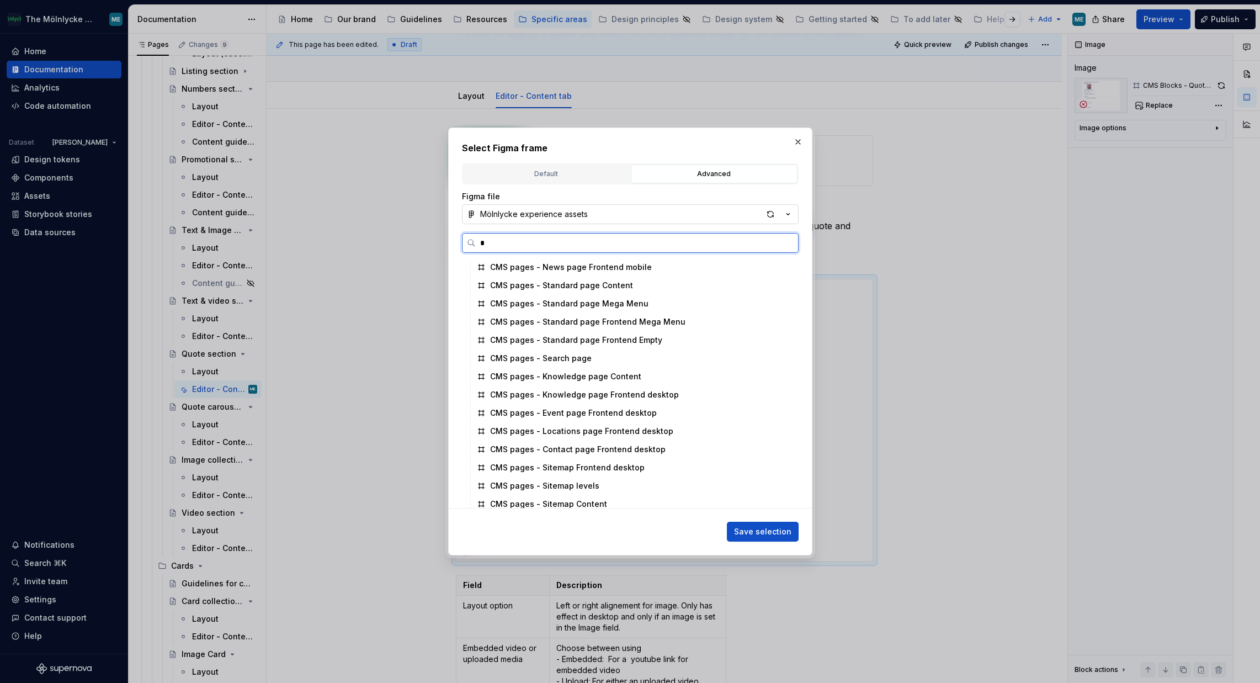
scroll to position [0, 0]
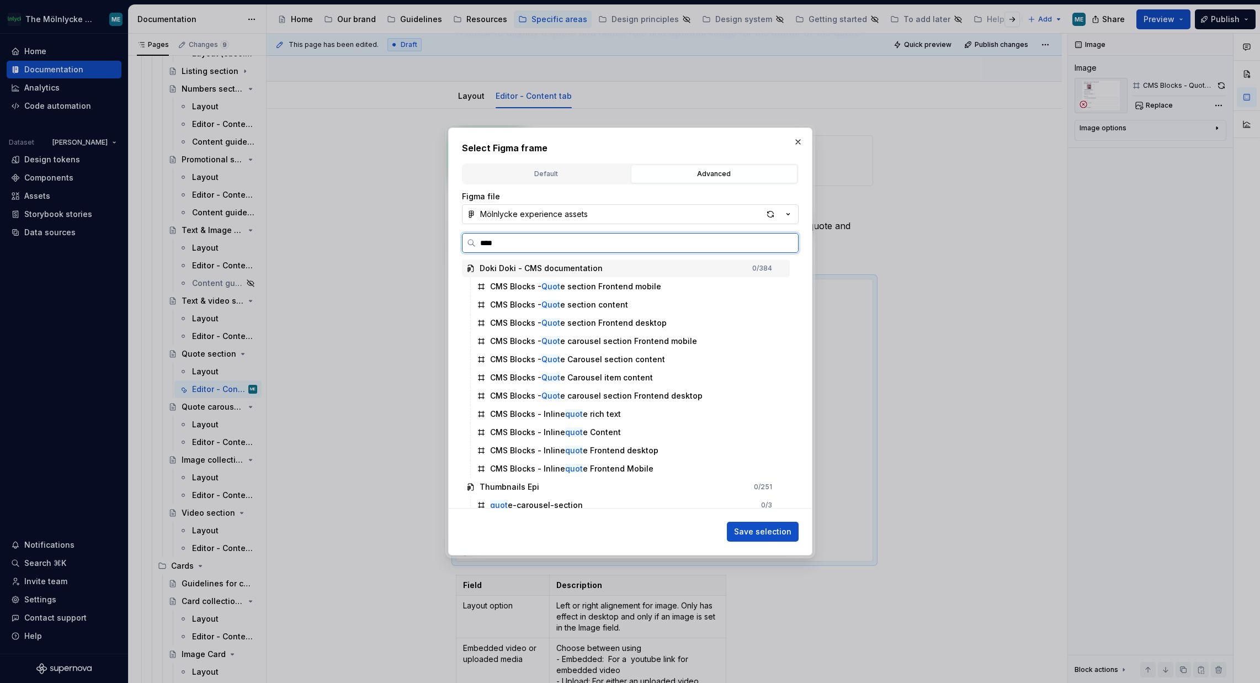
type input "*****"
click at [578, 309] on div "CMS Blocks - Quote section content" at bounding box center [558, 304] width 136 height 11
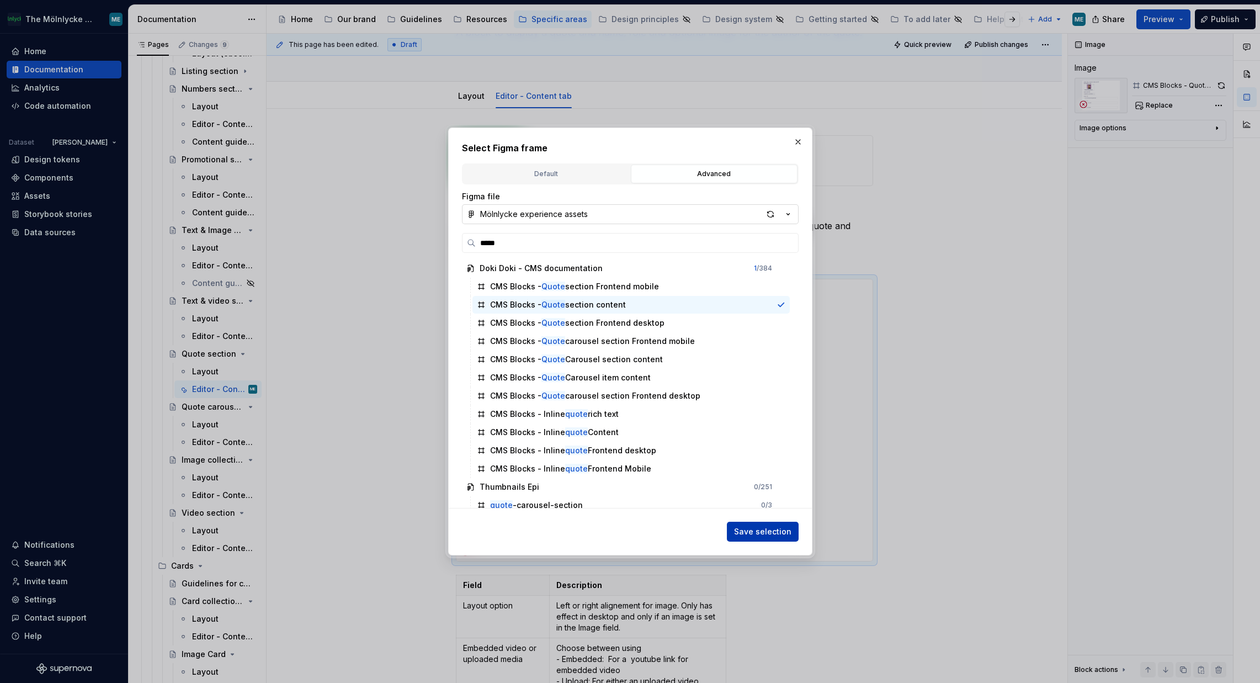
click at [755, 537] on span "Save selection" at bounding box center [762, 531] width 57 height 11
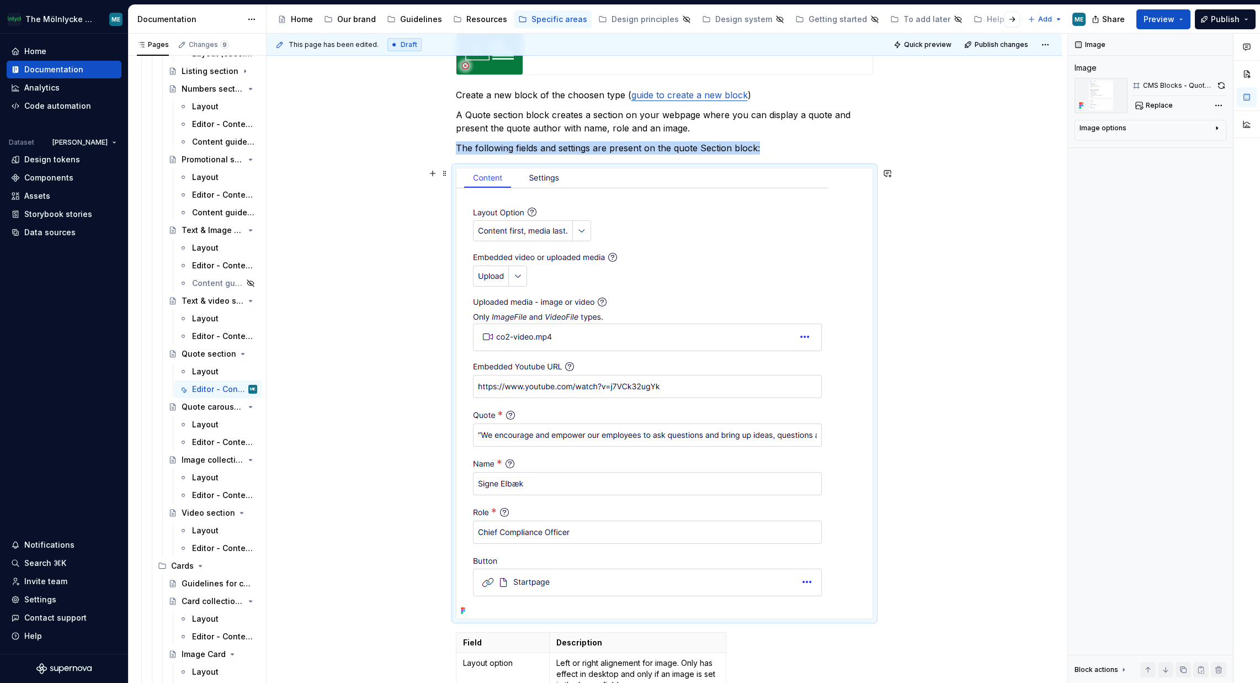
scroll to position [206, 0]
type textarea "*"
